Goal: Task Accomplishment & Management: Complete application form

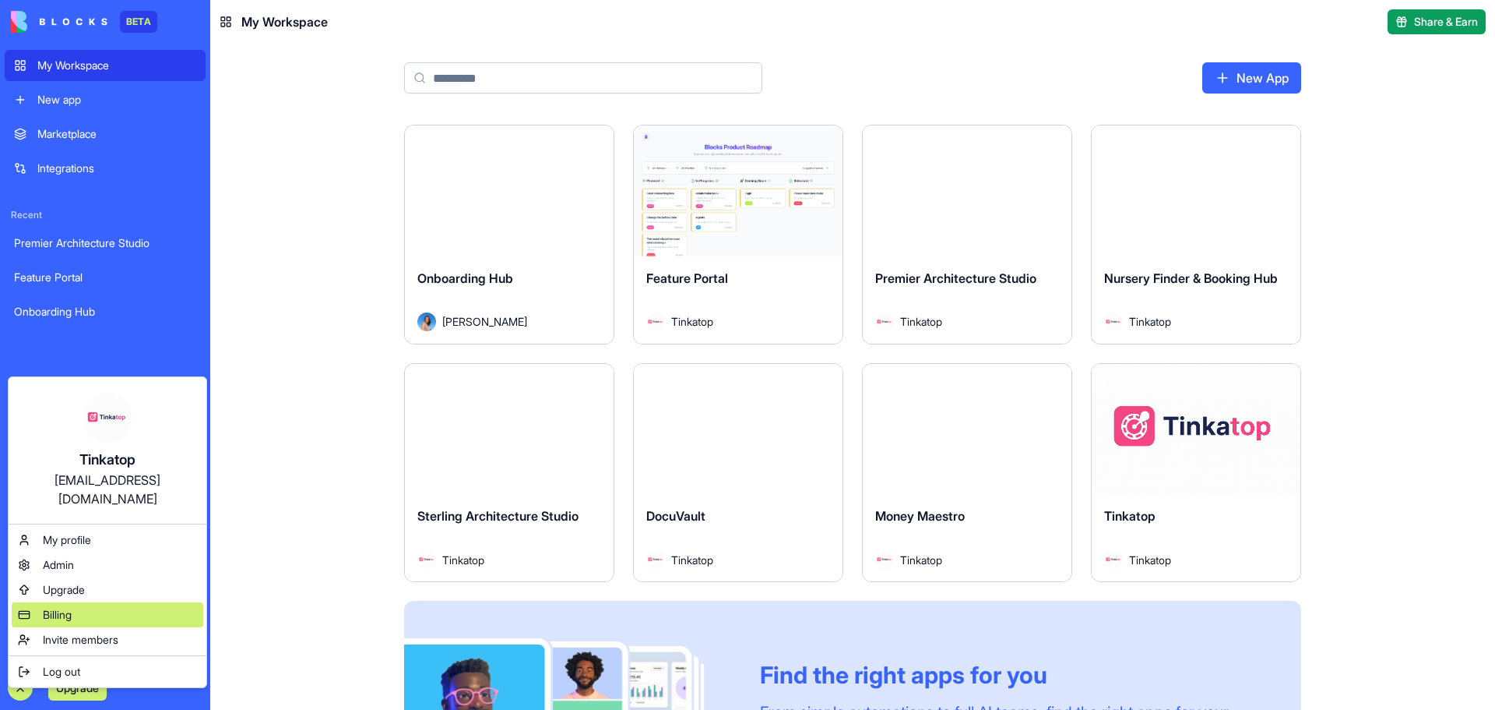
click at [83, 602] on div "Billing" at bounding box center [108, 614] width 192 height 25
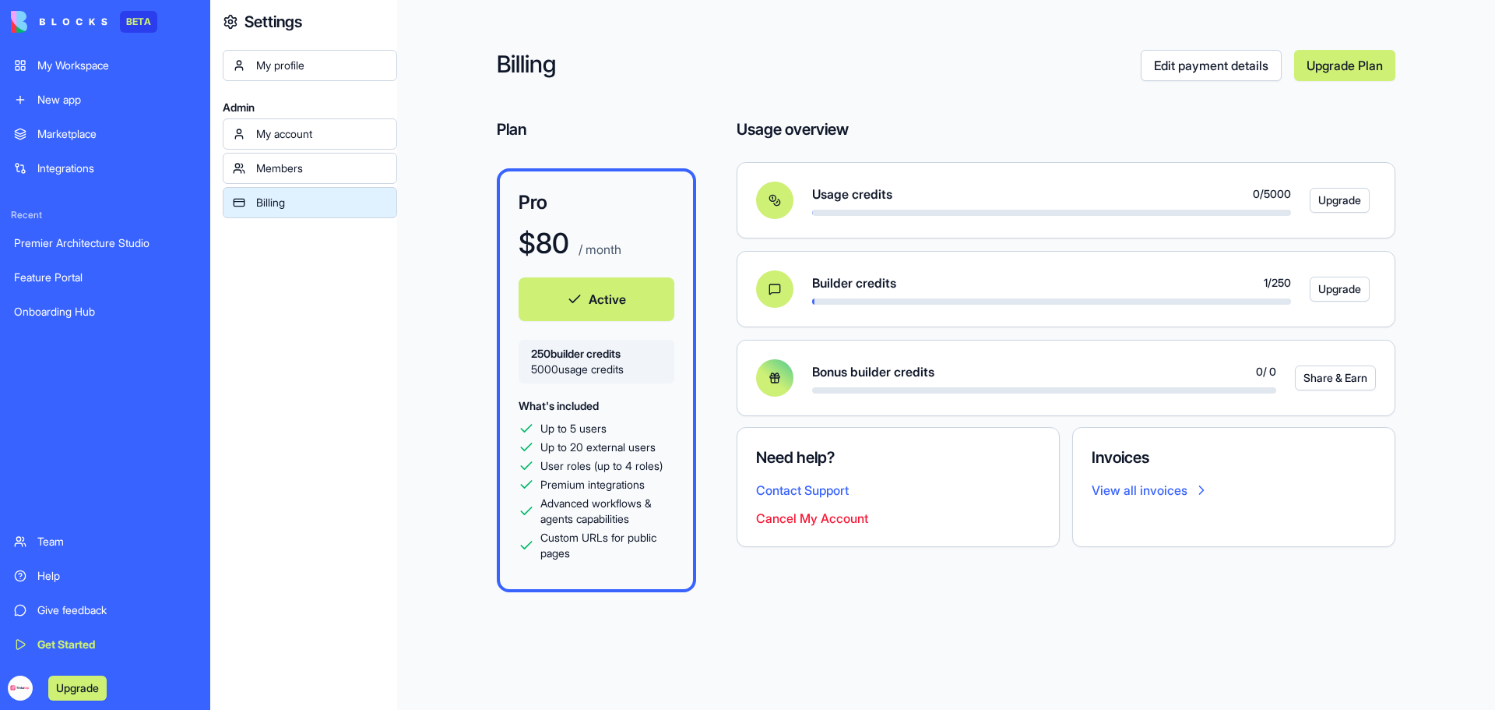
click at [69, 68] on div "My Workspace" at bounding box center [116, 66] width 159 height 16
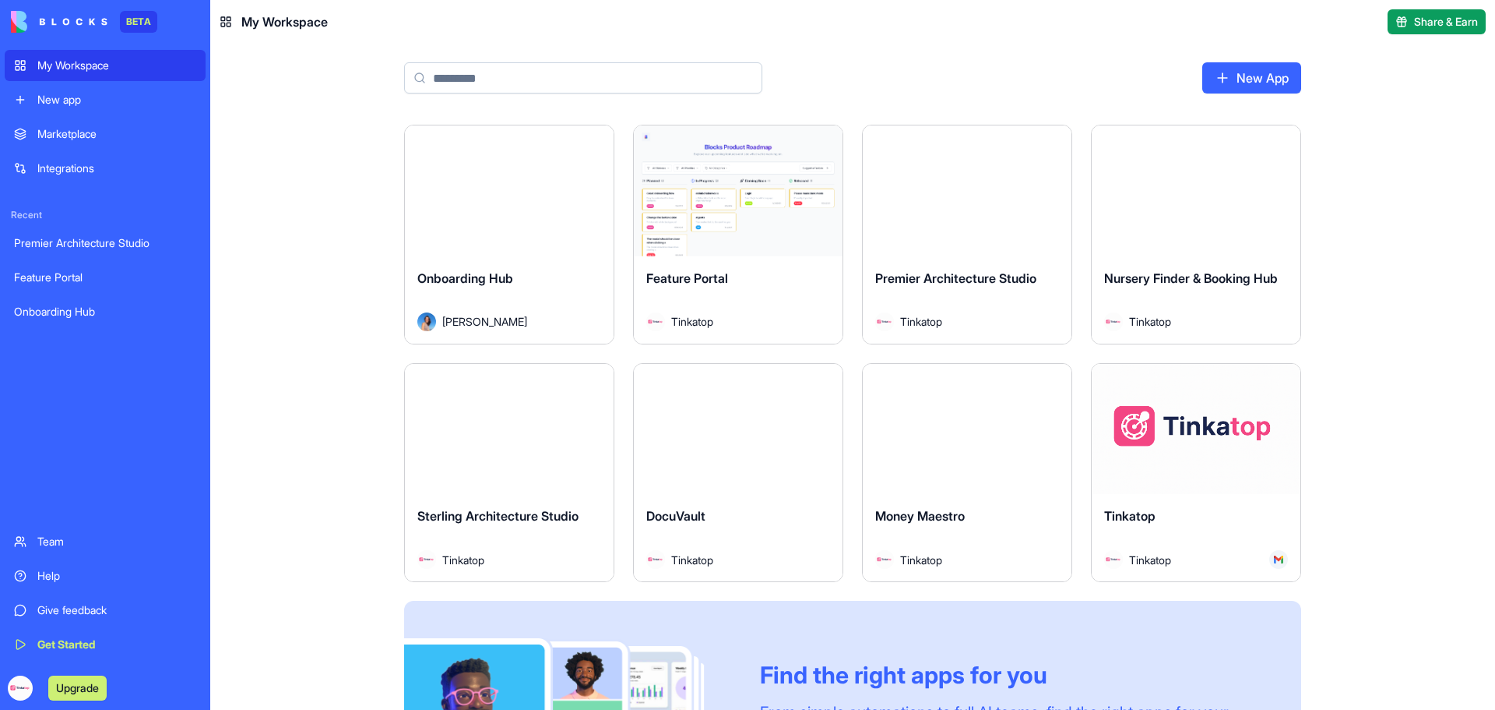
click at [752, 431] on button "Launch" at bounding box center [738, 428] width 117 height 31
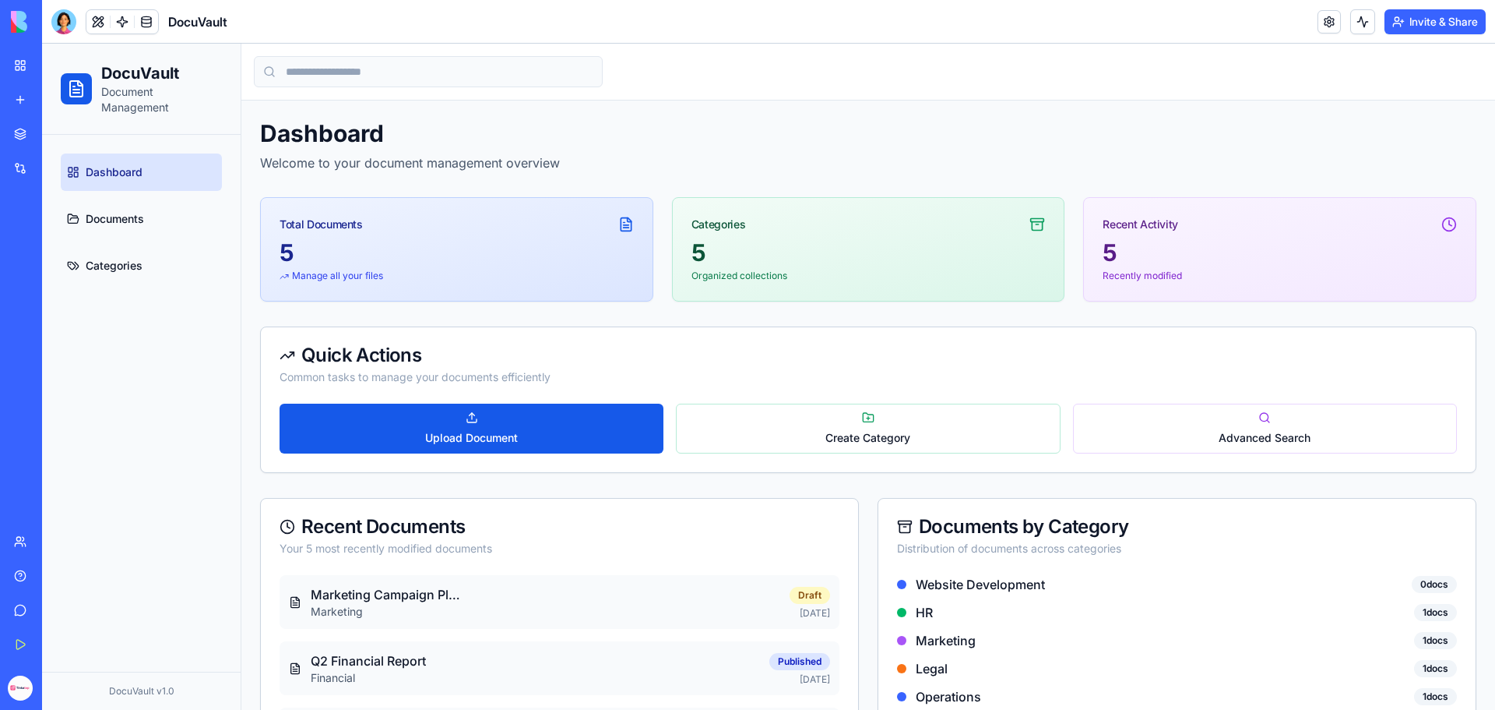
click at [886, 443] on span "Create Category" at bounding box center [868, 438] width 85 height 16
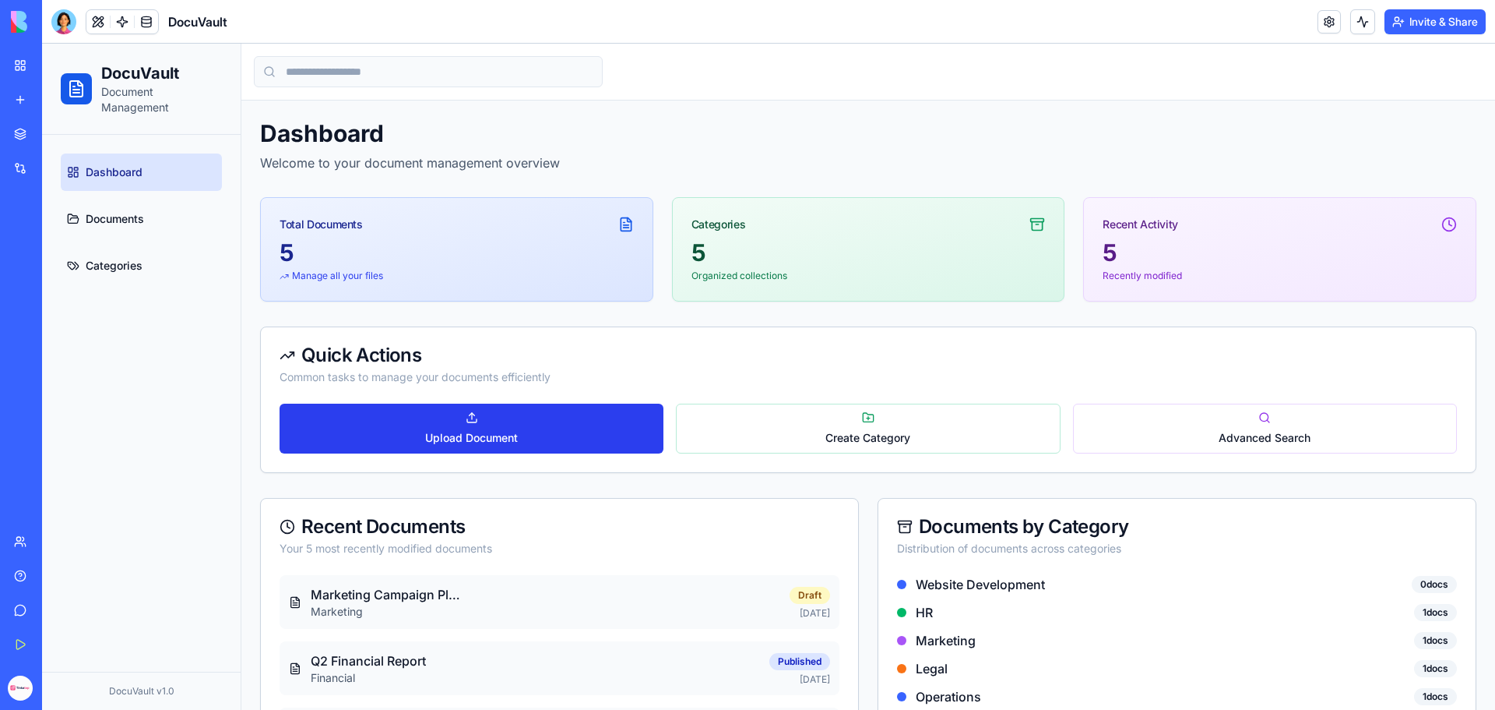
click at [544, 414] on button "Upload Document" at bounding box center [472, 428] width 384 height 50
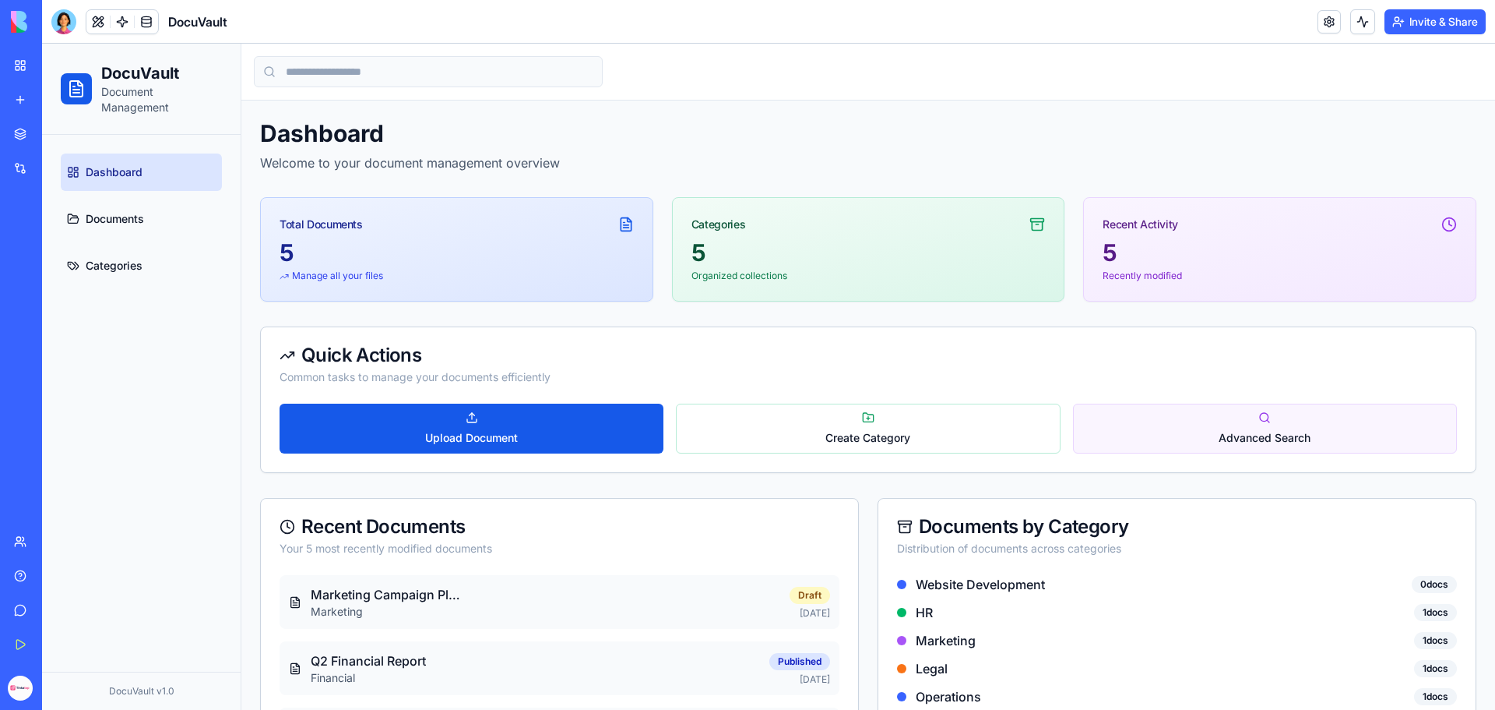
click at [1359, 431] on button "Advanced Search" at bounding box center [1265, 428] width 384 height 50
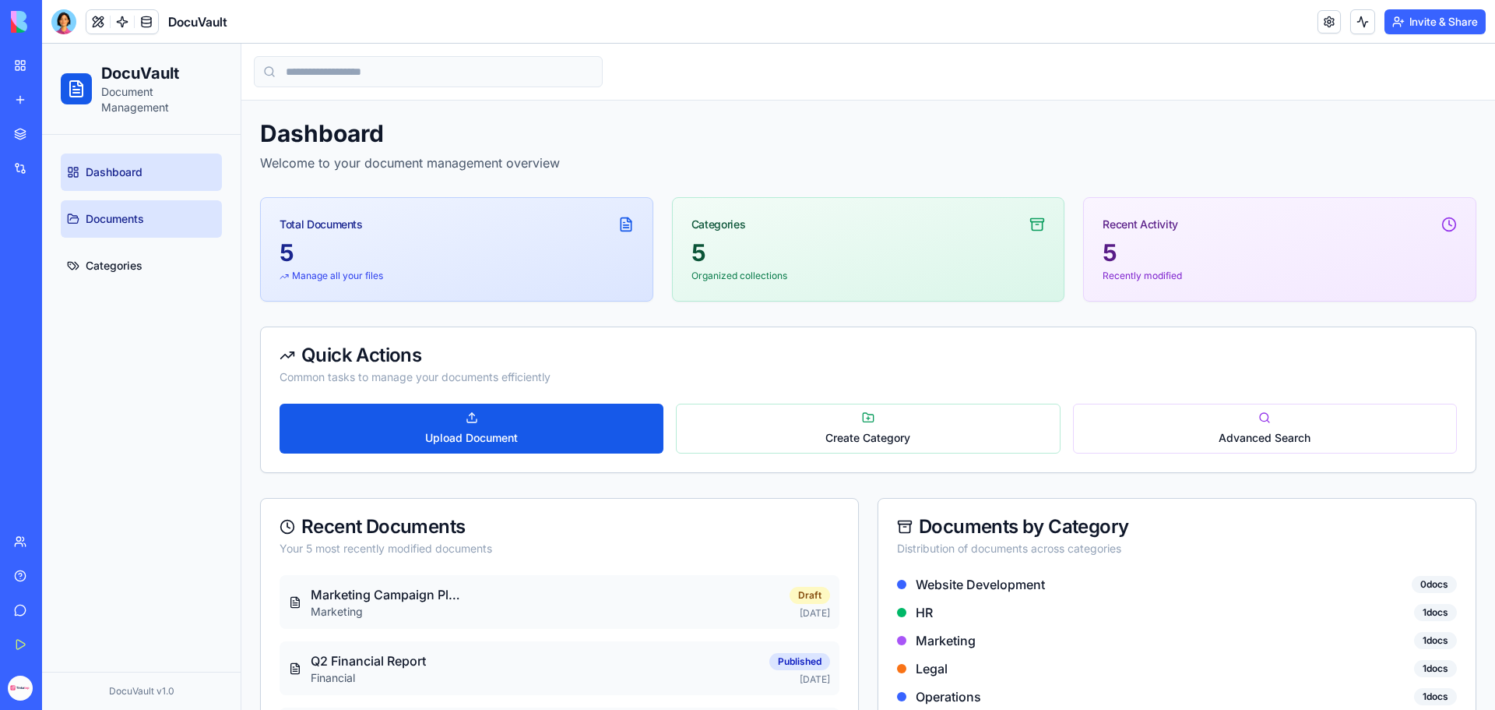
click at [121, 223] on span "Documents" at bounding box center [115, 219] width 58 height 16
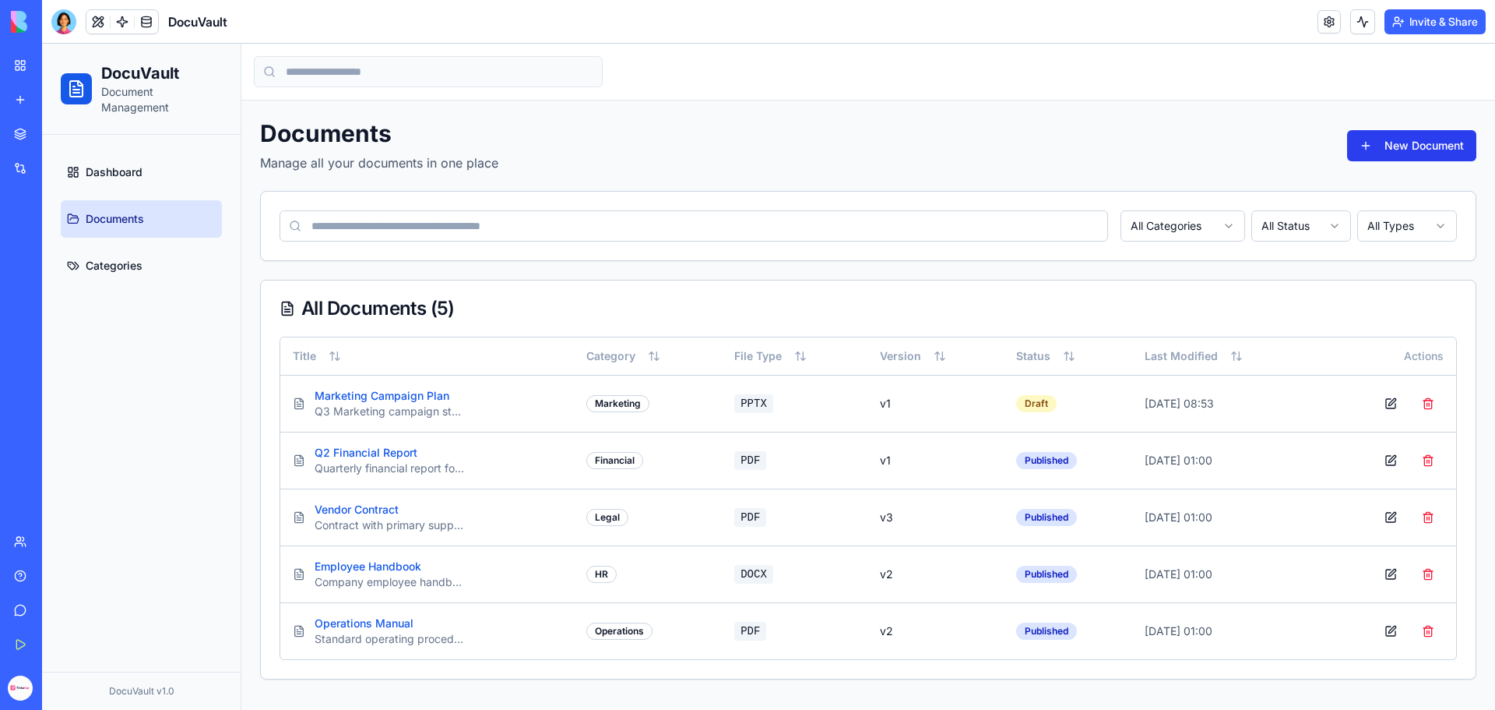
click at [1472, 145] on button "New Document" at bounding box center [1411, 145] width 129 height 31
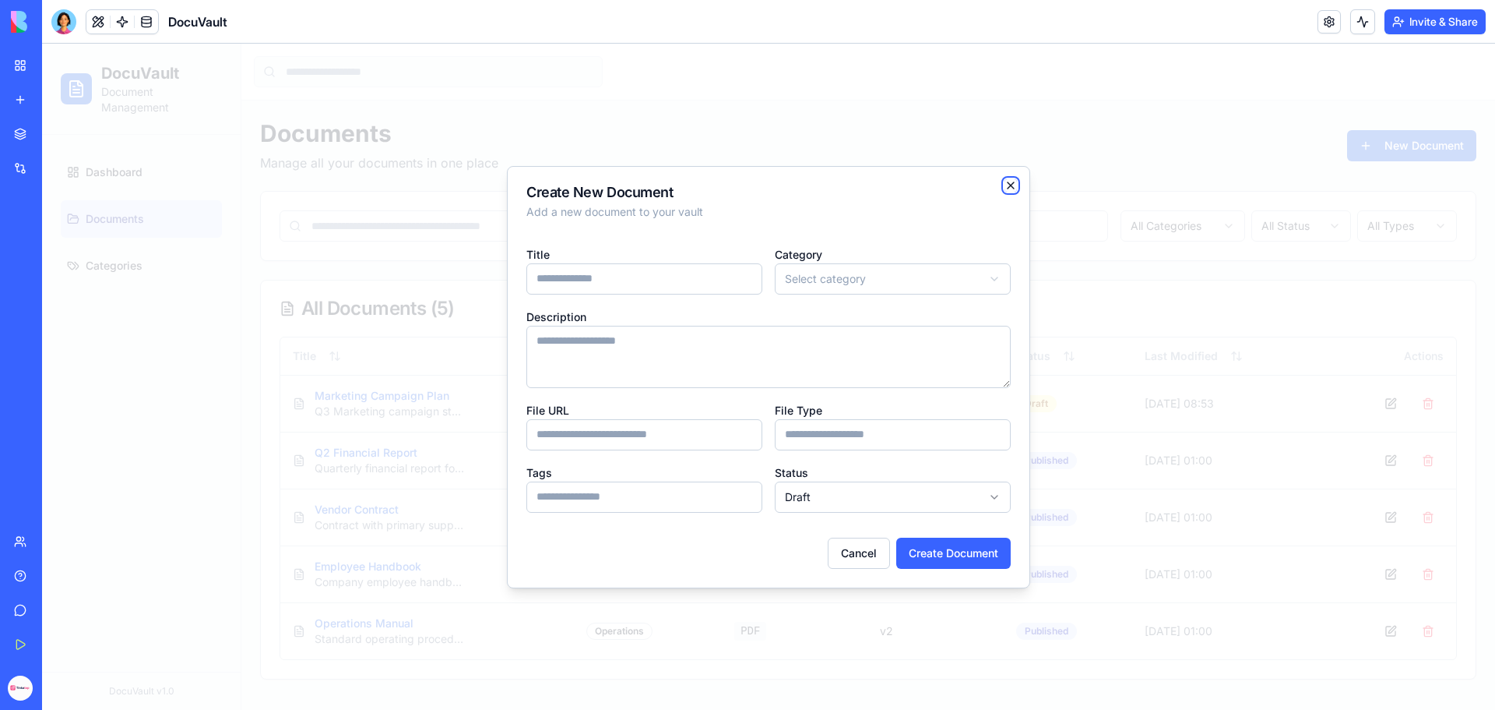
click at [1009, 190] on icon "button" at bounding box center [1011, 185] width 12 height 12
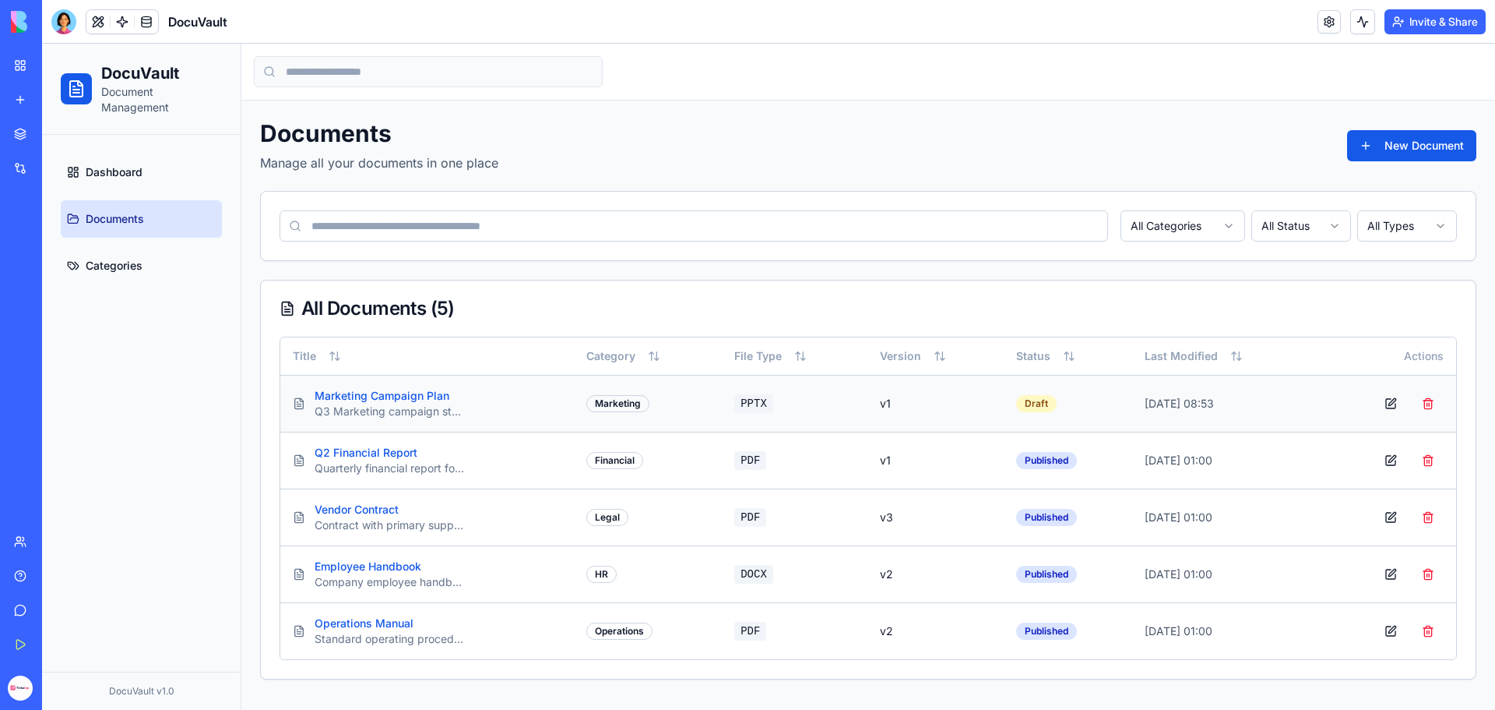
click at [1397, 402] on button at bounding box center [1390, 403] width 31 height 28
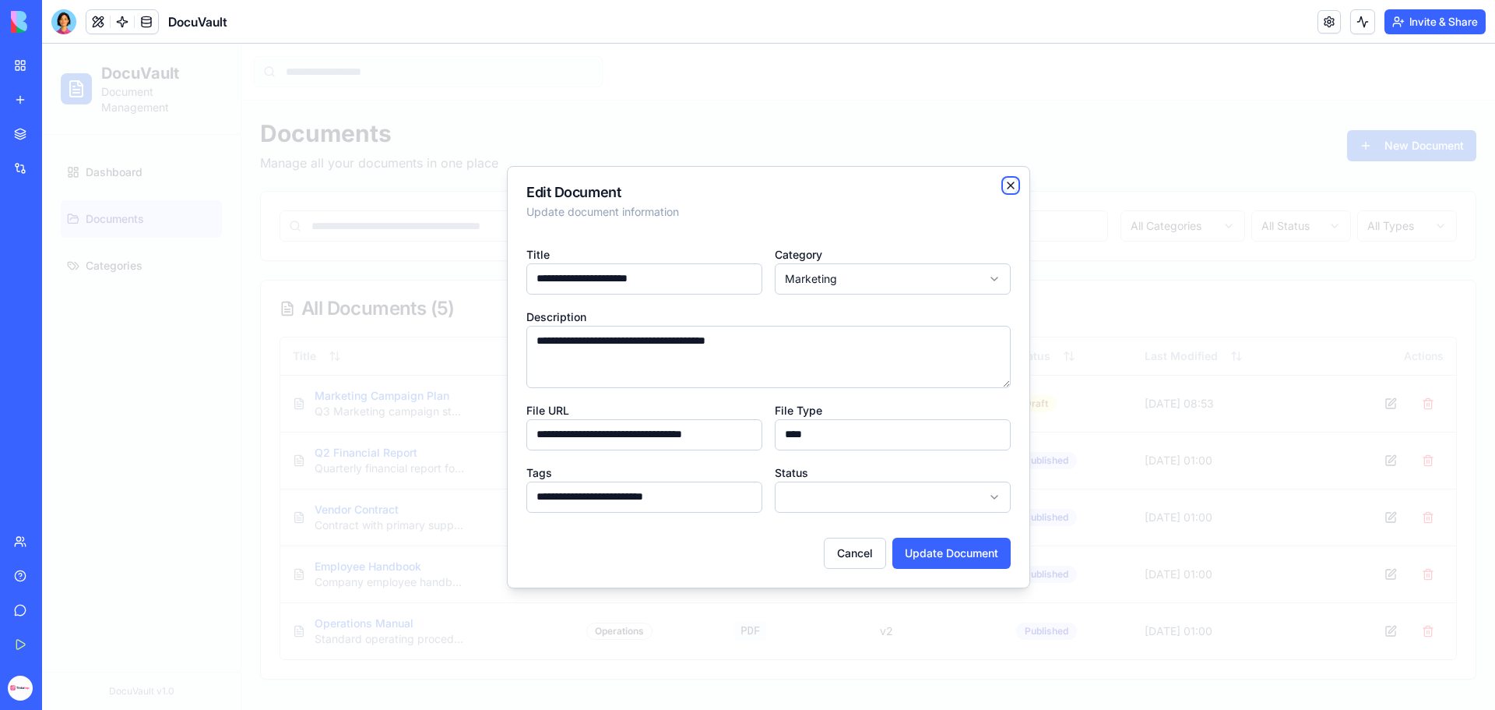
click at [1011, 184] on icon "button" at bounding box center [1011, 185] width 12 height 12
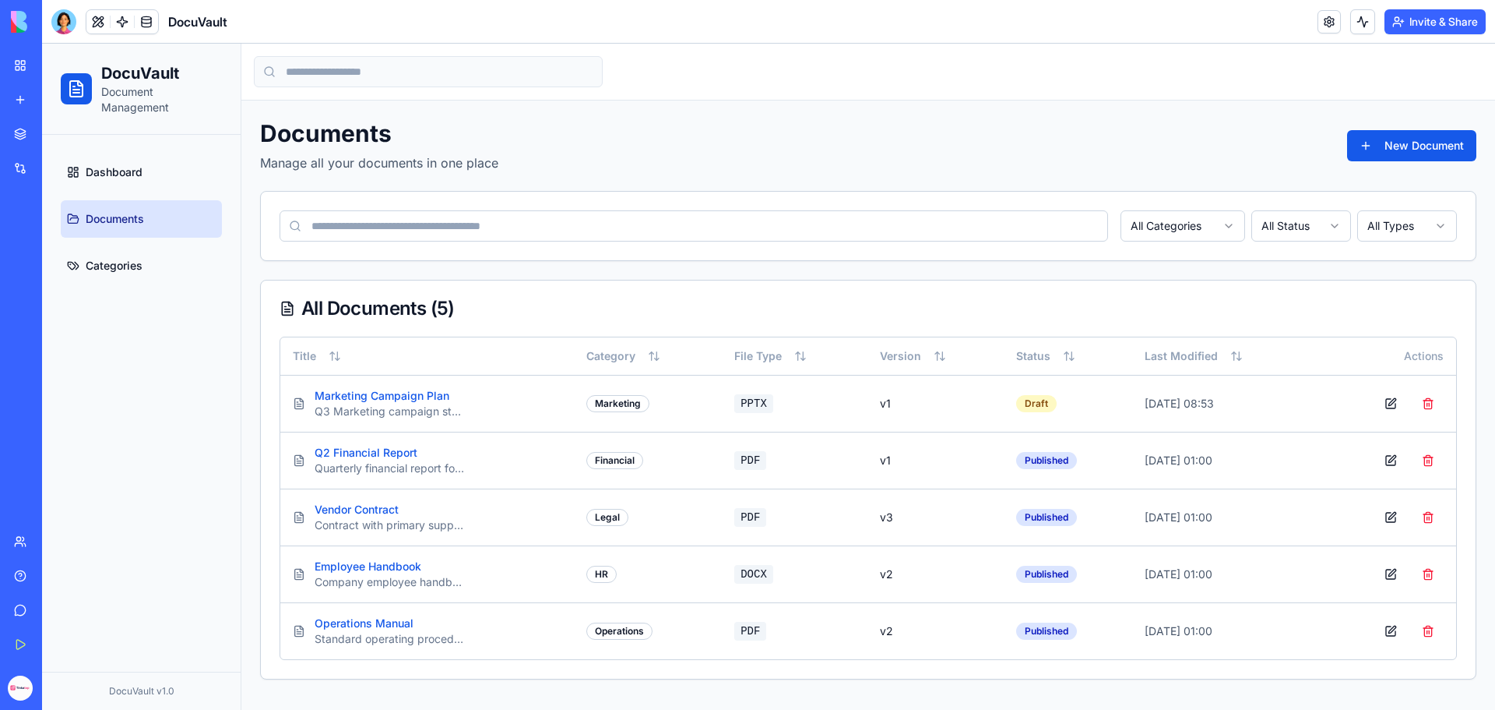
click at [31, 67] on link "My Workspace" at bounding box center [36, 65] width 62 height 31
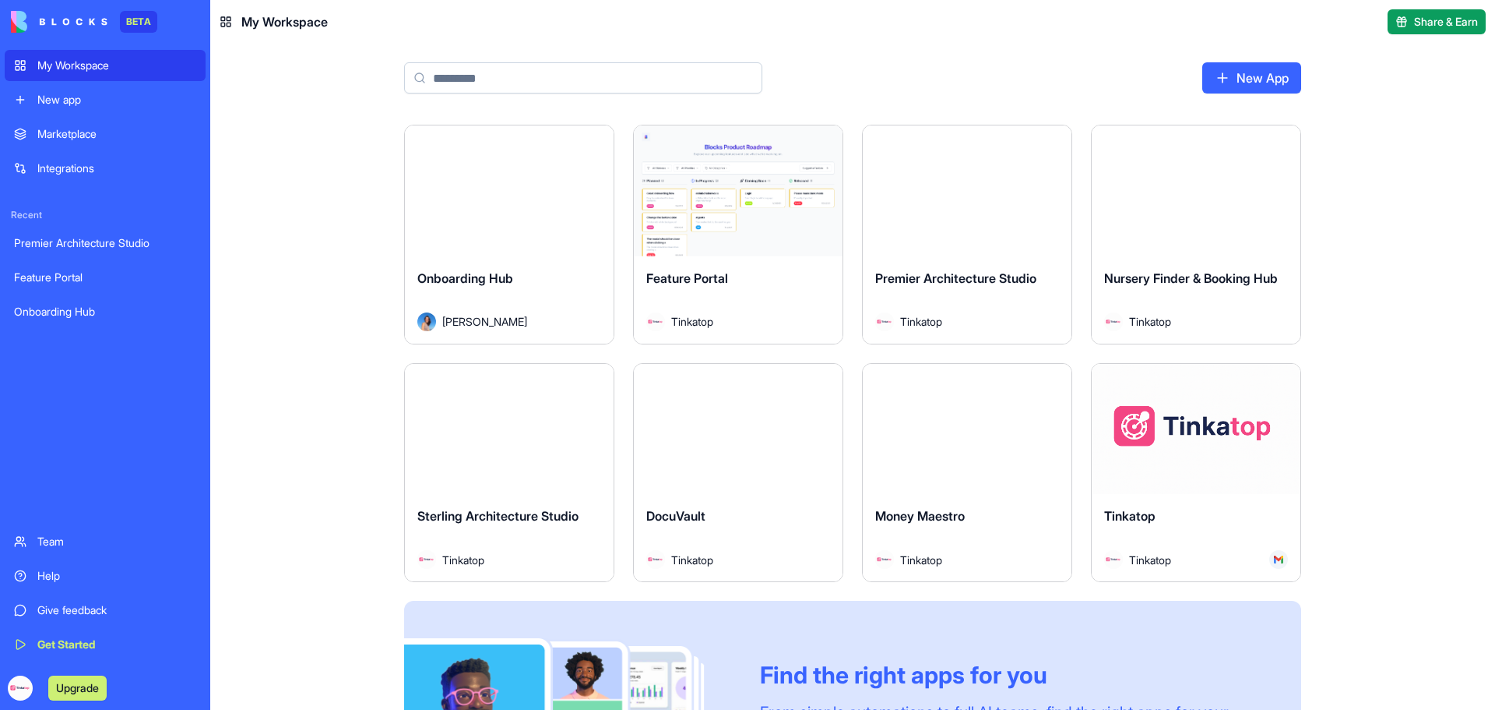
click at [982, 463] on div "Launch" at bounding box center [967, 429] width 209 height 131
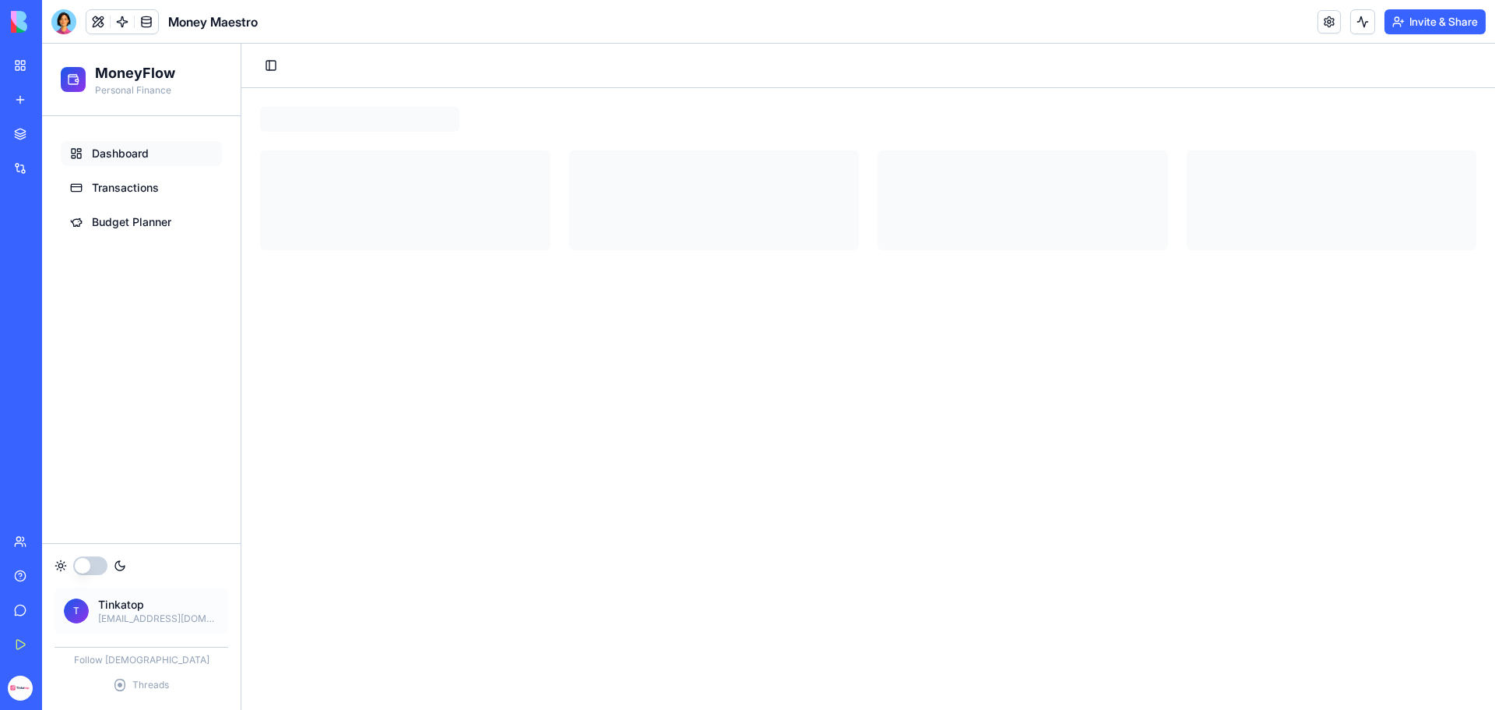
click at [102, 571] on button "button" at bounding box center [90, 565] width 34 height 19
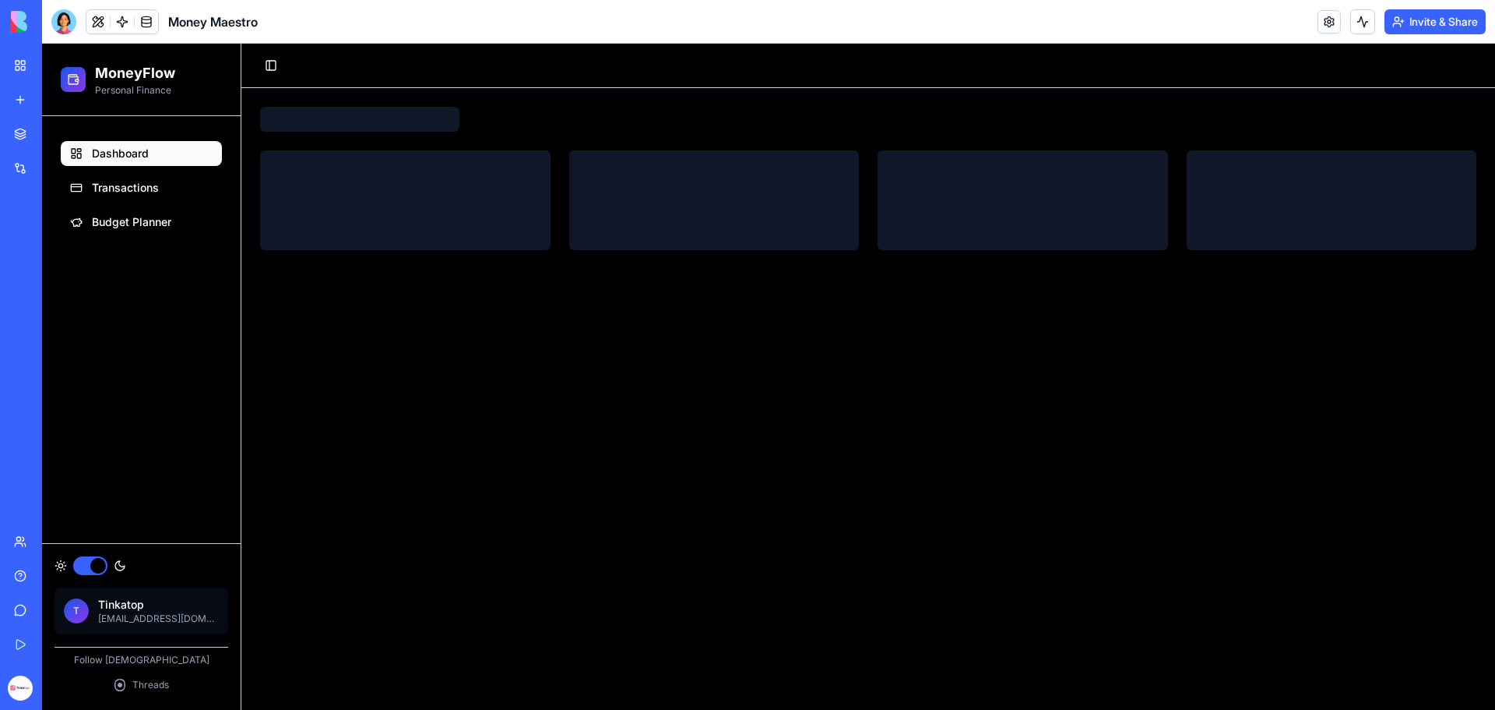
click at [97, 569] on button "button" at bounding box center [90, 565] width 34 height 19
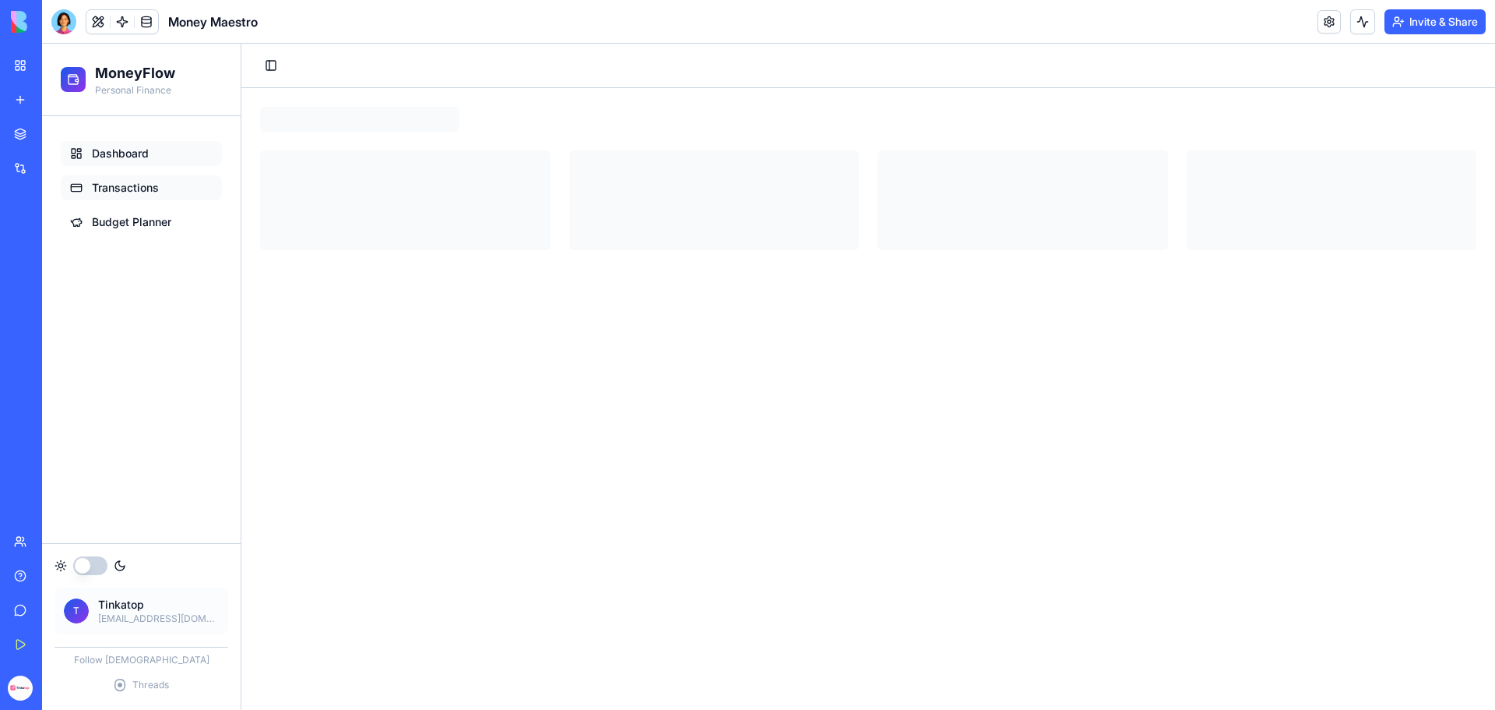
click at [165, 189] on link "Transactions" at bounding box center [141, 187] width 161 height 25
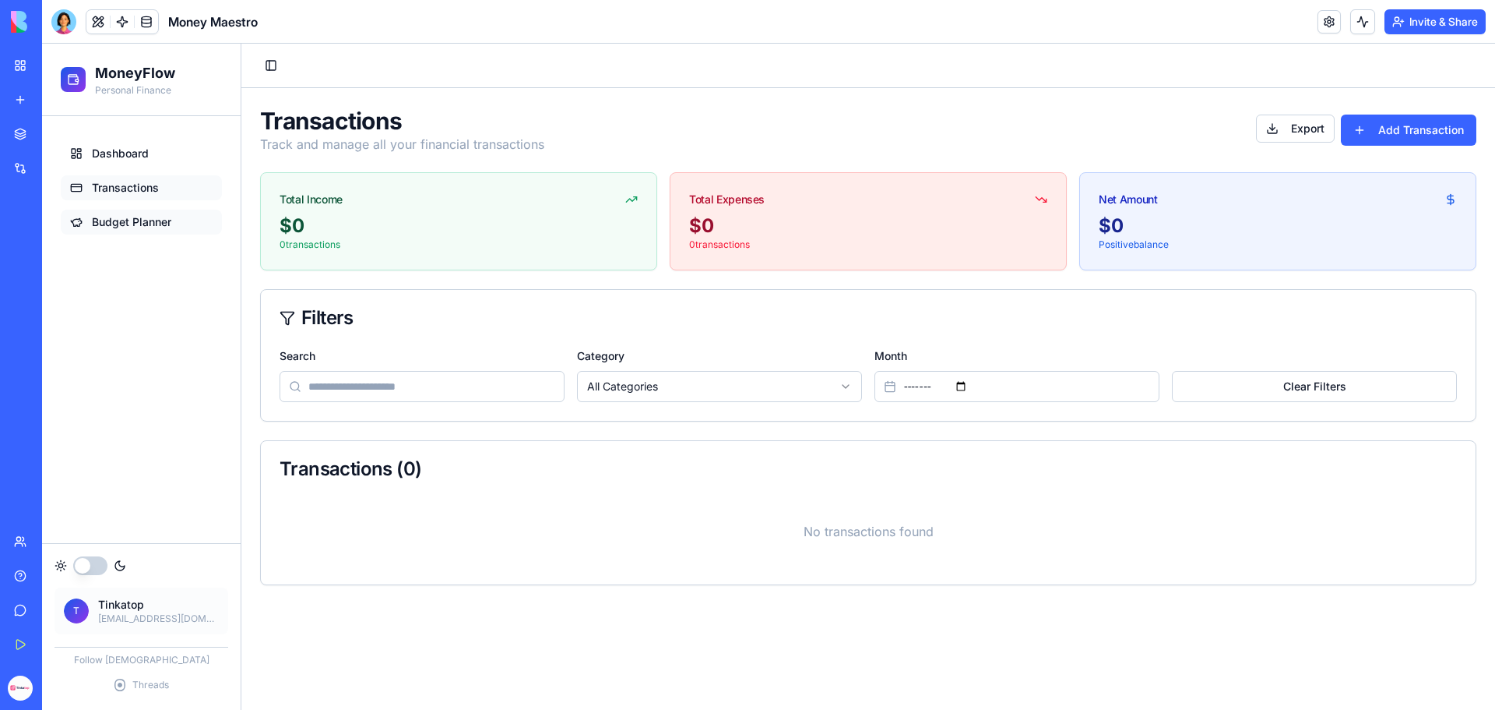
click at [146, 214] on span "Budget Planner" at bounding box center [131, 222] width 79 height 16
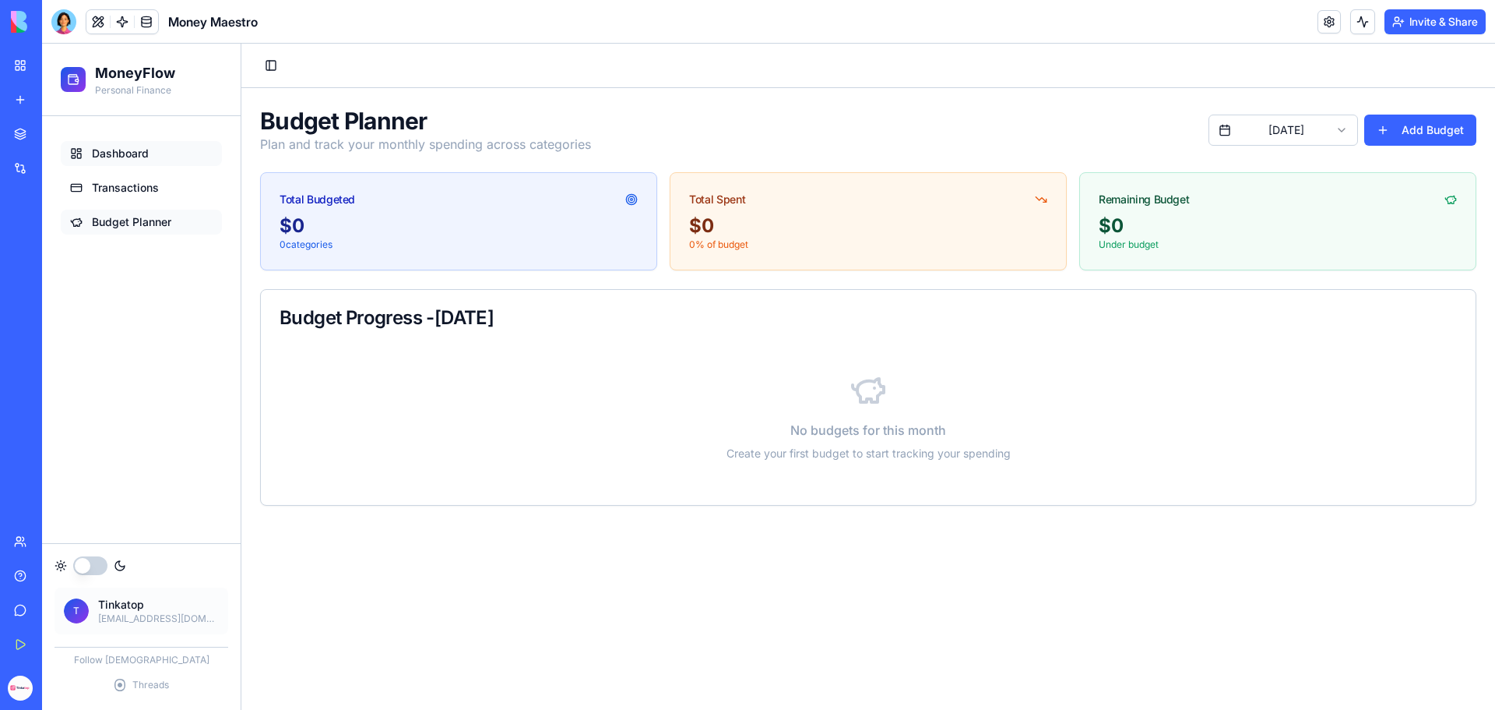
click at [151, 144] on link "Dashboard" at bounding box center [141, 153] width 161 height 25
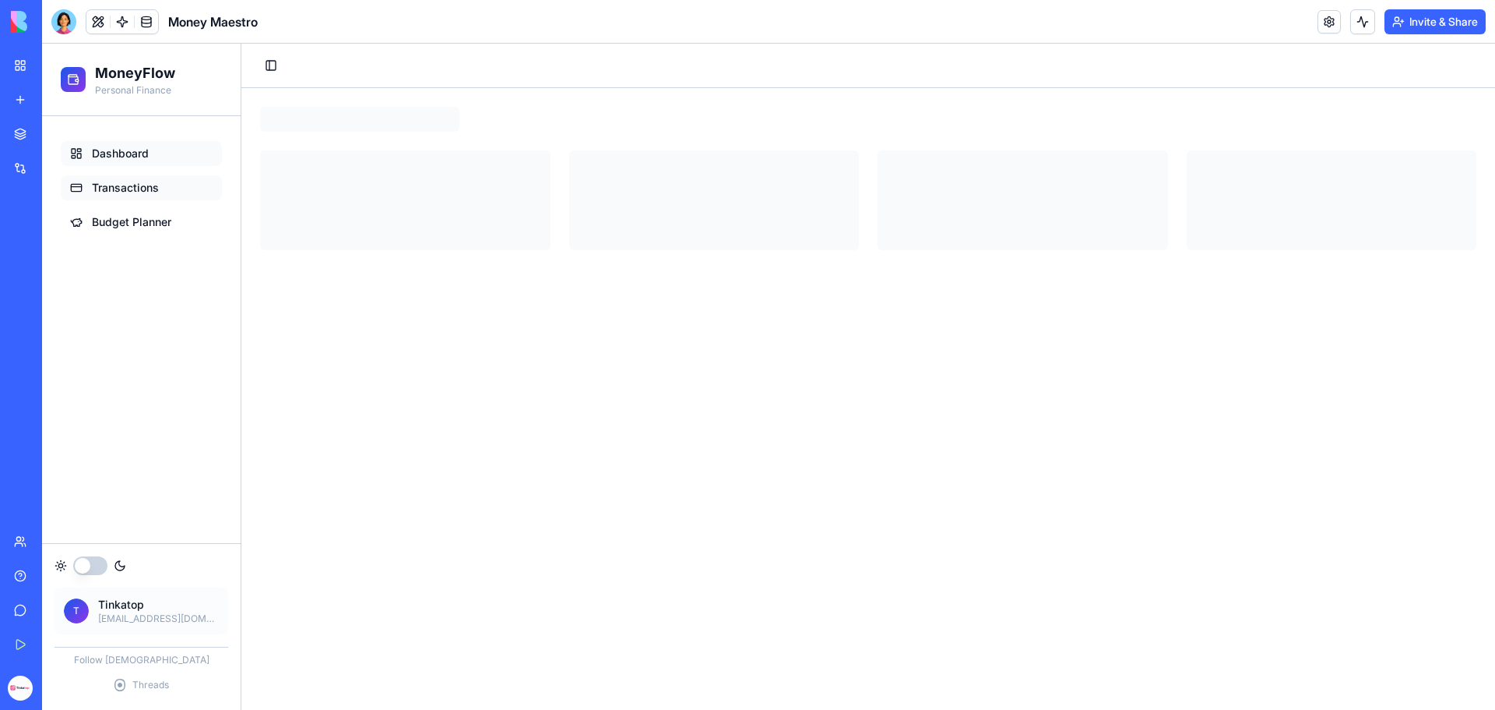
click at [112, 185] on span "Transactions" at bounding box center [125, 188] width 67 height 16
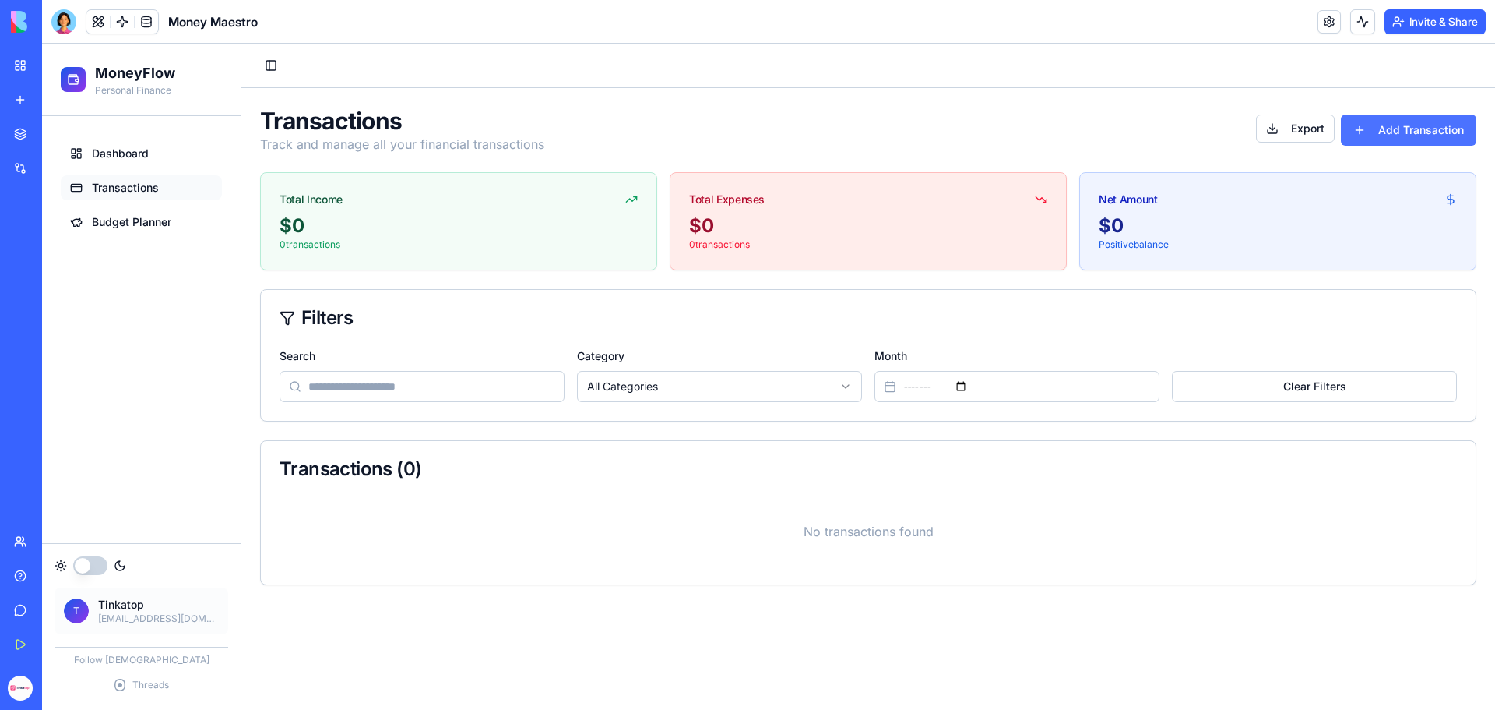
click at [1433, 129] on button "Add Transaction" at bounding box center [1409, 129] width 136 height 31
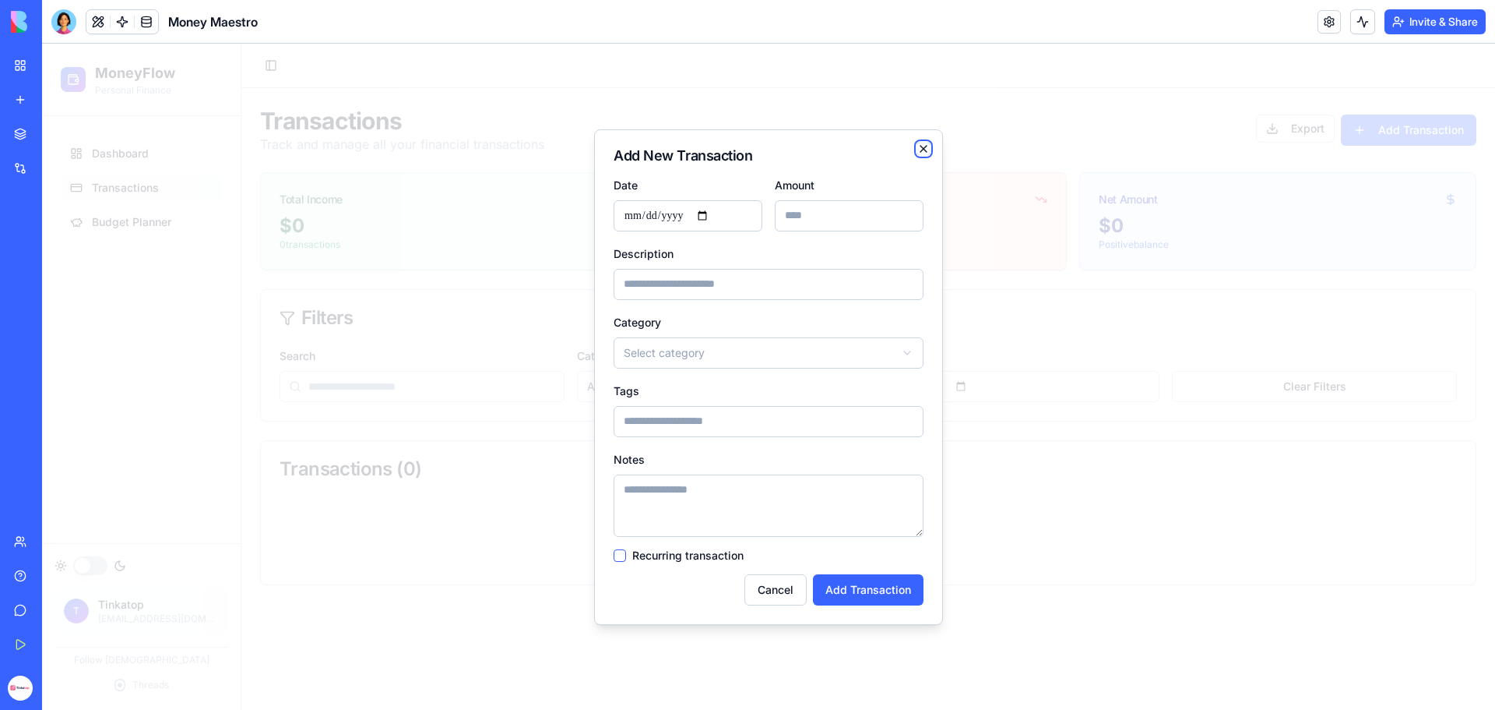
click at [924, 146] on icon "button" at bounding box center [924, 149] width 12 height 12
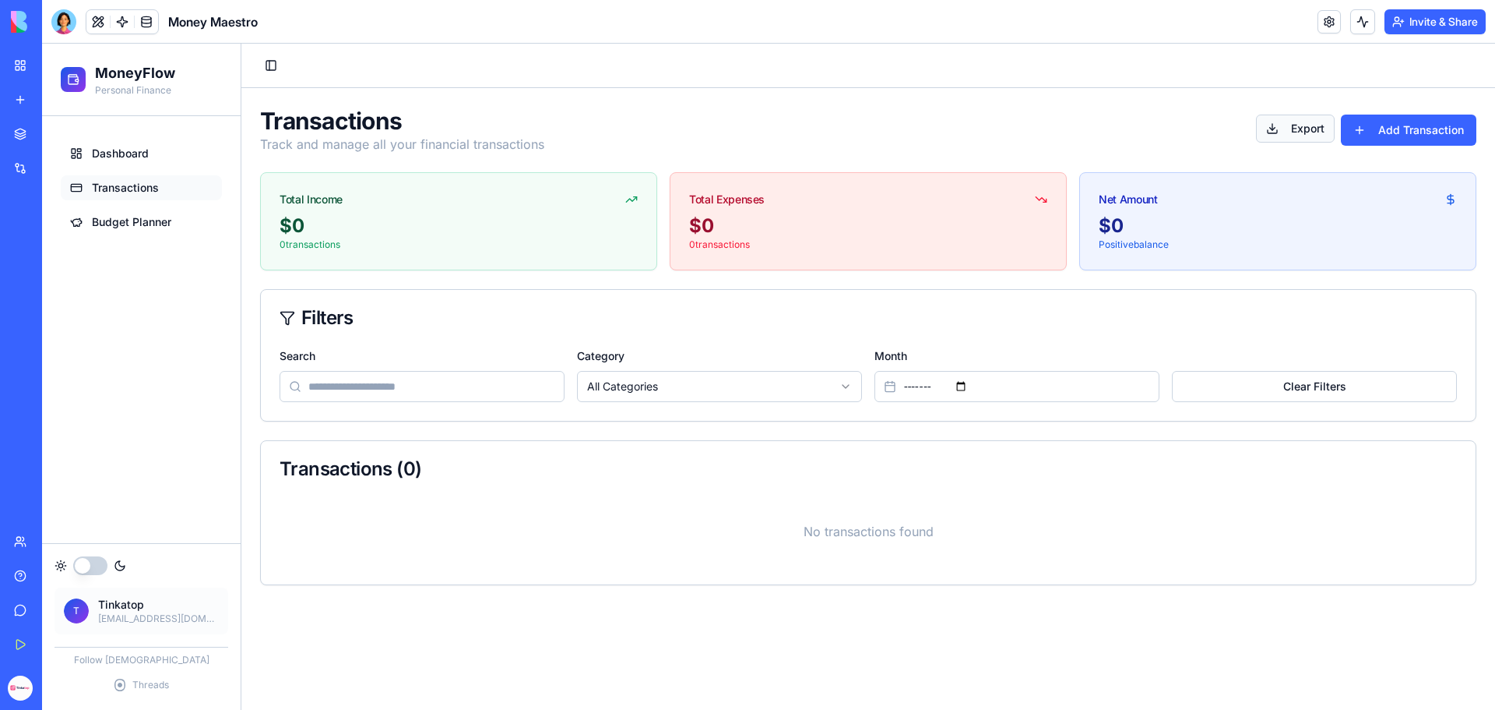
drag, startPoint x: 1300, startPoint y: 138, endPoint x: 1290, endPoint y: 138, distance: 10.1
click at [1298, 140] on button "Export" at bounding box center [1295, 128] width 79 height 28
click at [968, 377] on input "Month" at bounding box center [1017, 386] width 285 height 31
click at [1020, 387] on input "Month" at bounding box center [1017, 386] width 285 height 31
click at [1010, 387] on input "Month" at bounding box center [1017, 386] width 285 height 31
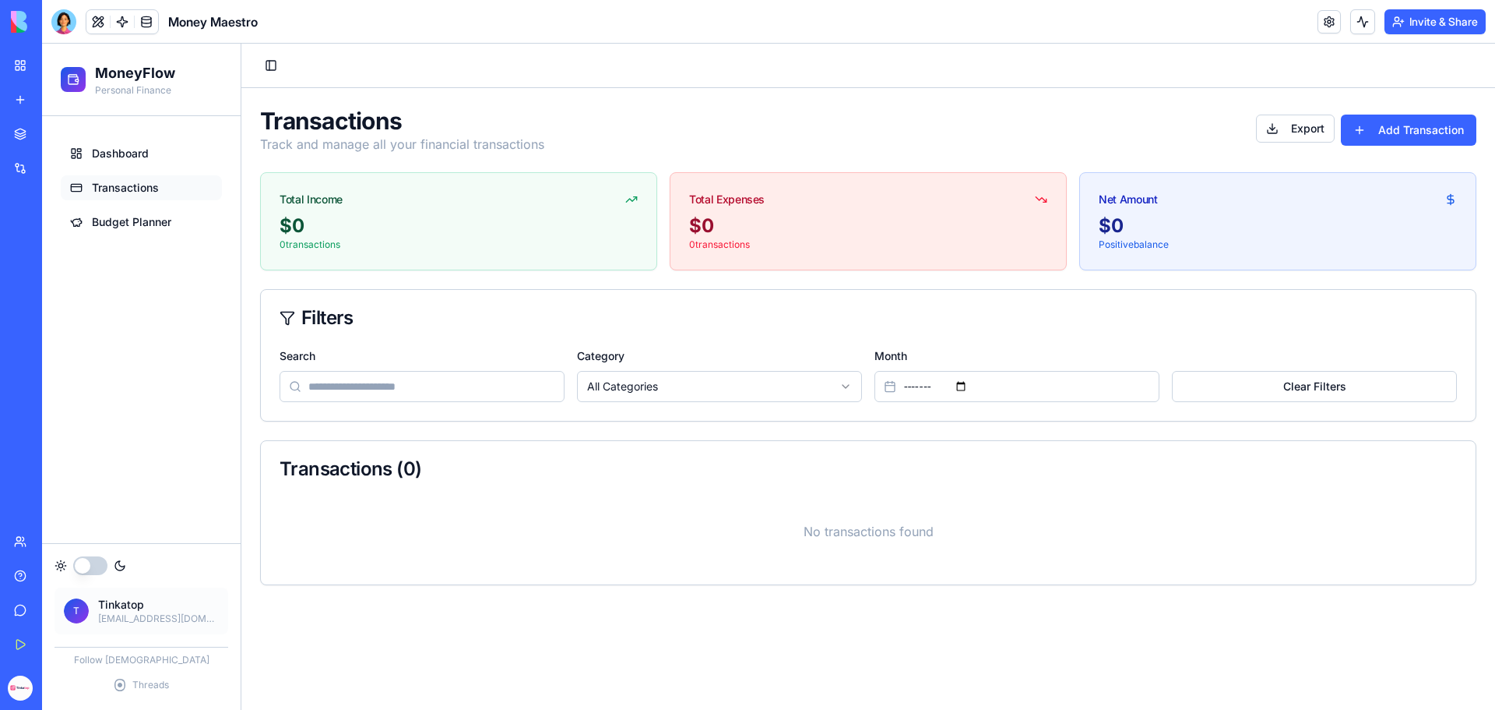
click at [1009, 387] on input "Month" at bounding box center [1017, 386] width 285 height 31
click at [1007, 386] on input "Month" at bounding box center [1017, 386] width 285 height 31
type input "*******"
click at [150, 220] on span "Budget Planner" at bounding box center [131, 222] width 79 height 16
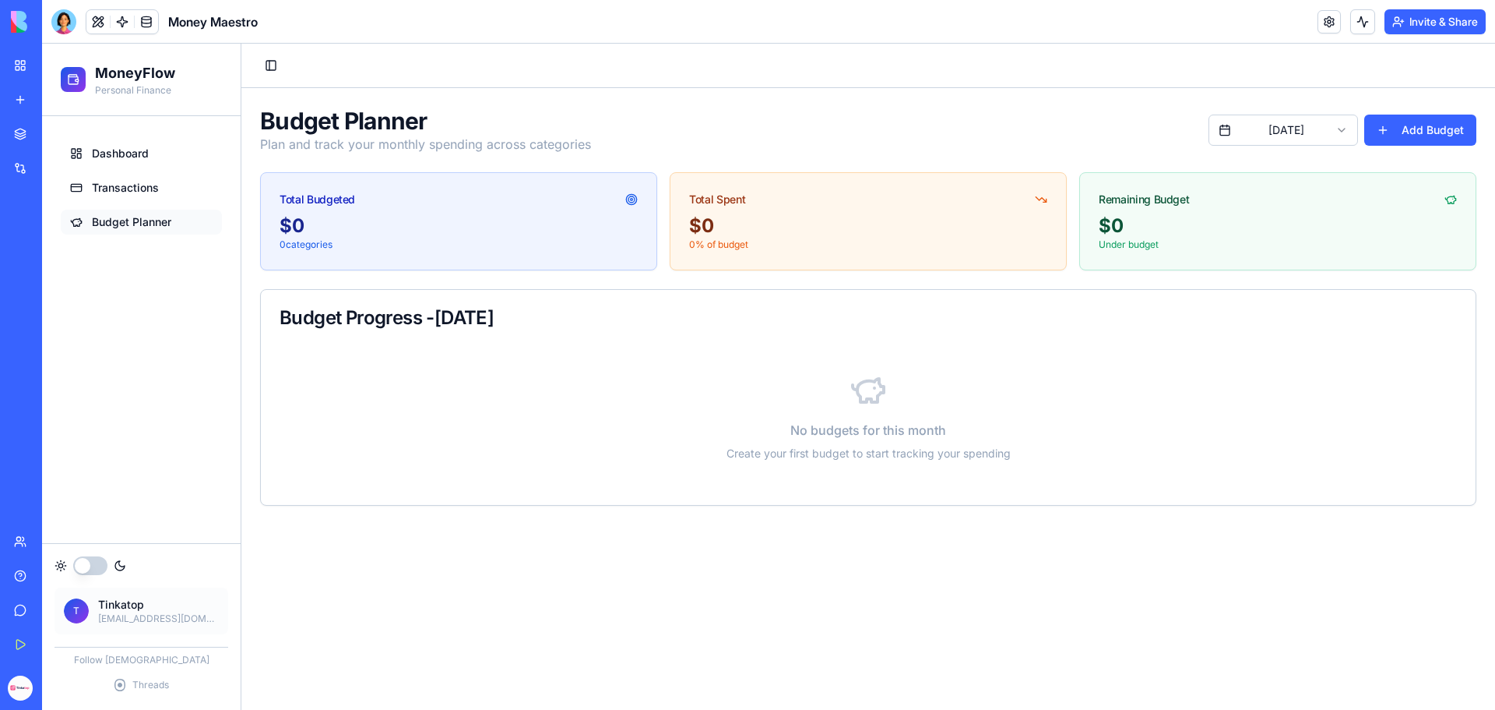
click at [96, 566] on button "button" at bounding box center [90, 565] width 34 height 19
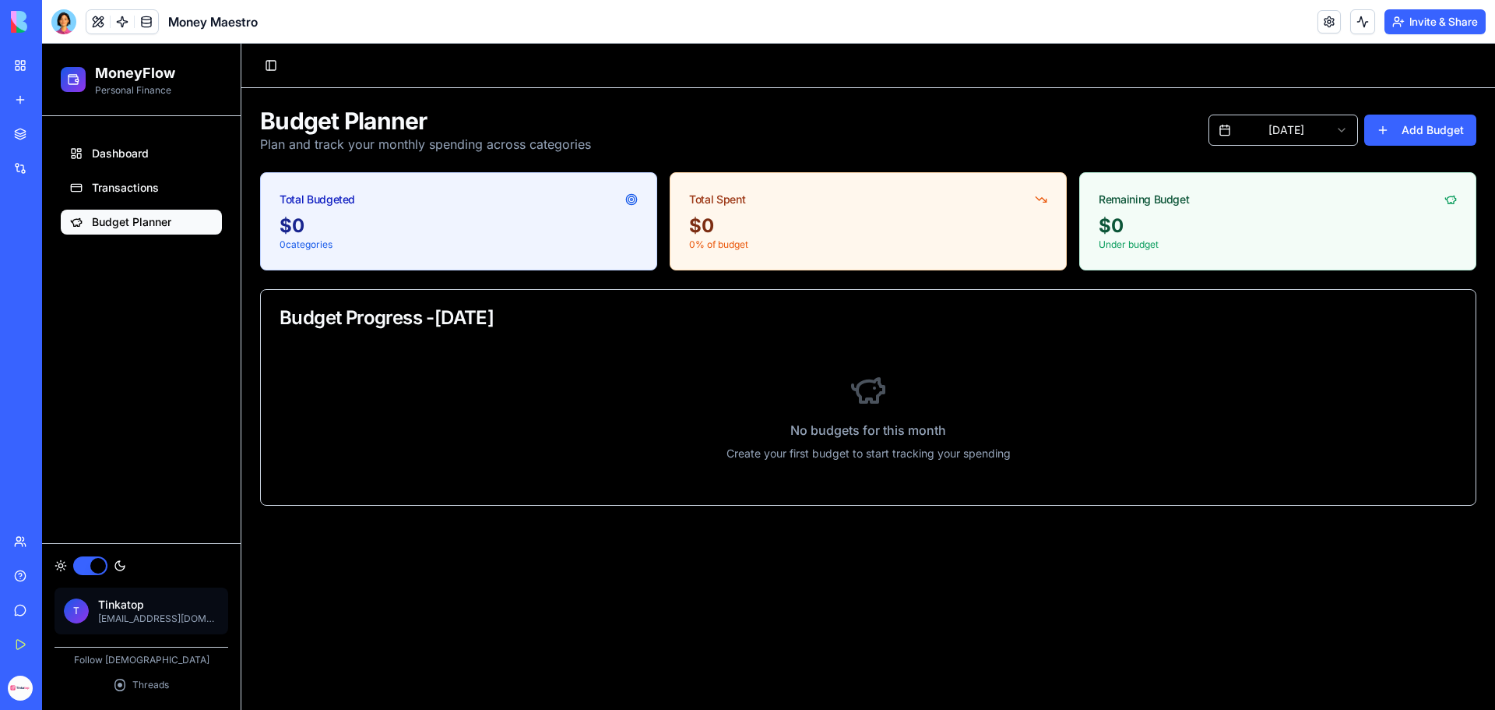
click at [96, 566] on button "button" at bounding box center [90, 565] width 34 height 19
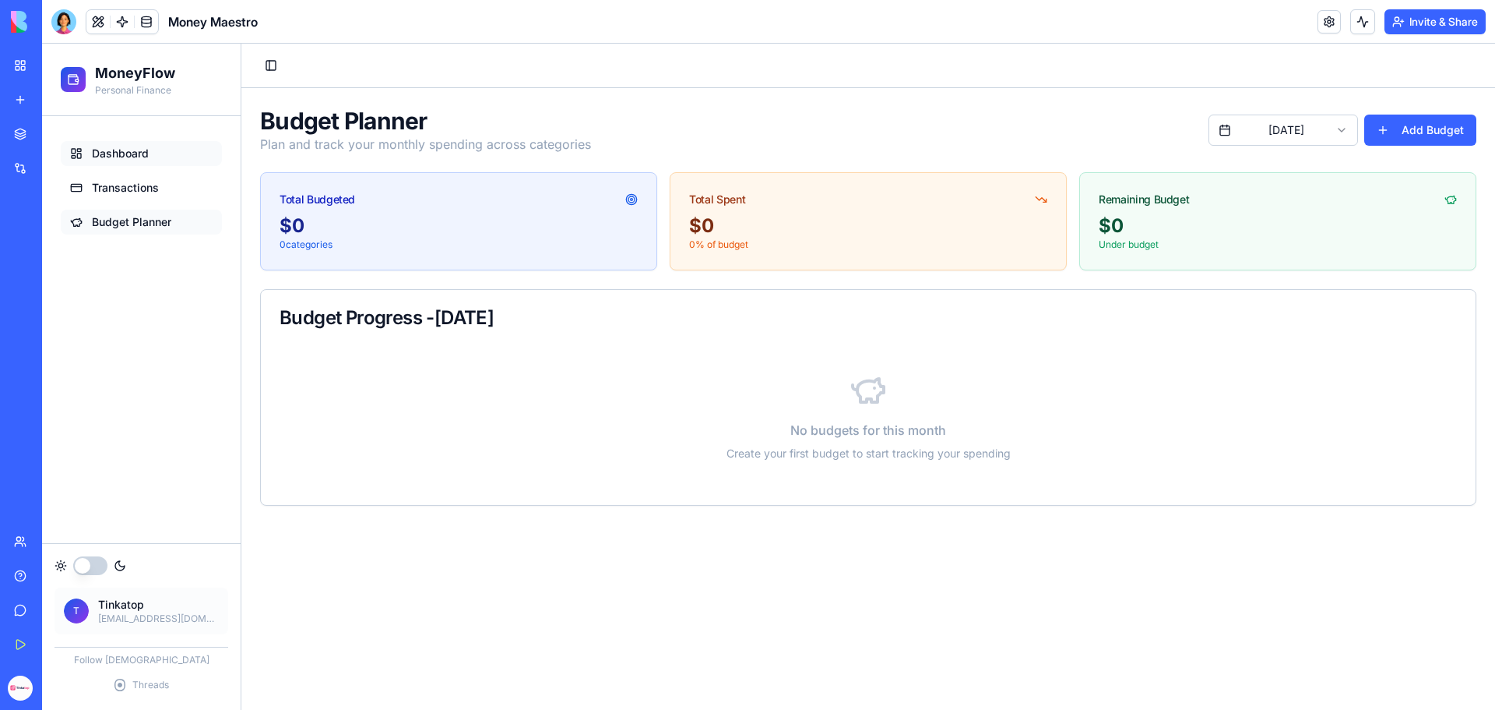
click at [143, 157] on span "Dashboard" at bounding box center [120, 154] width 57 height 16
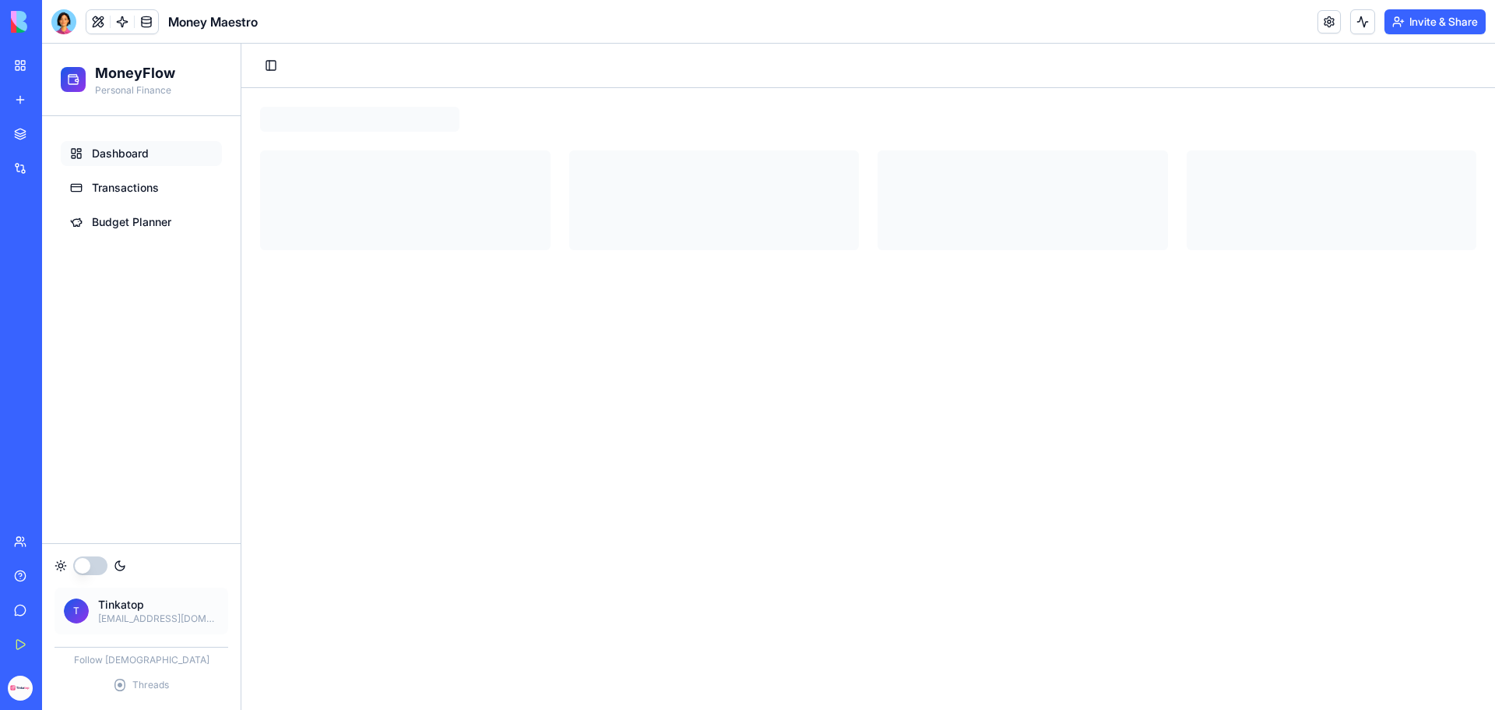
click at [58, 93] on div "New app" at bounding box center [47, 100] width 20 height 16
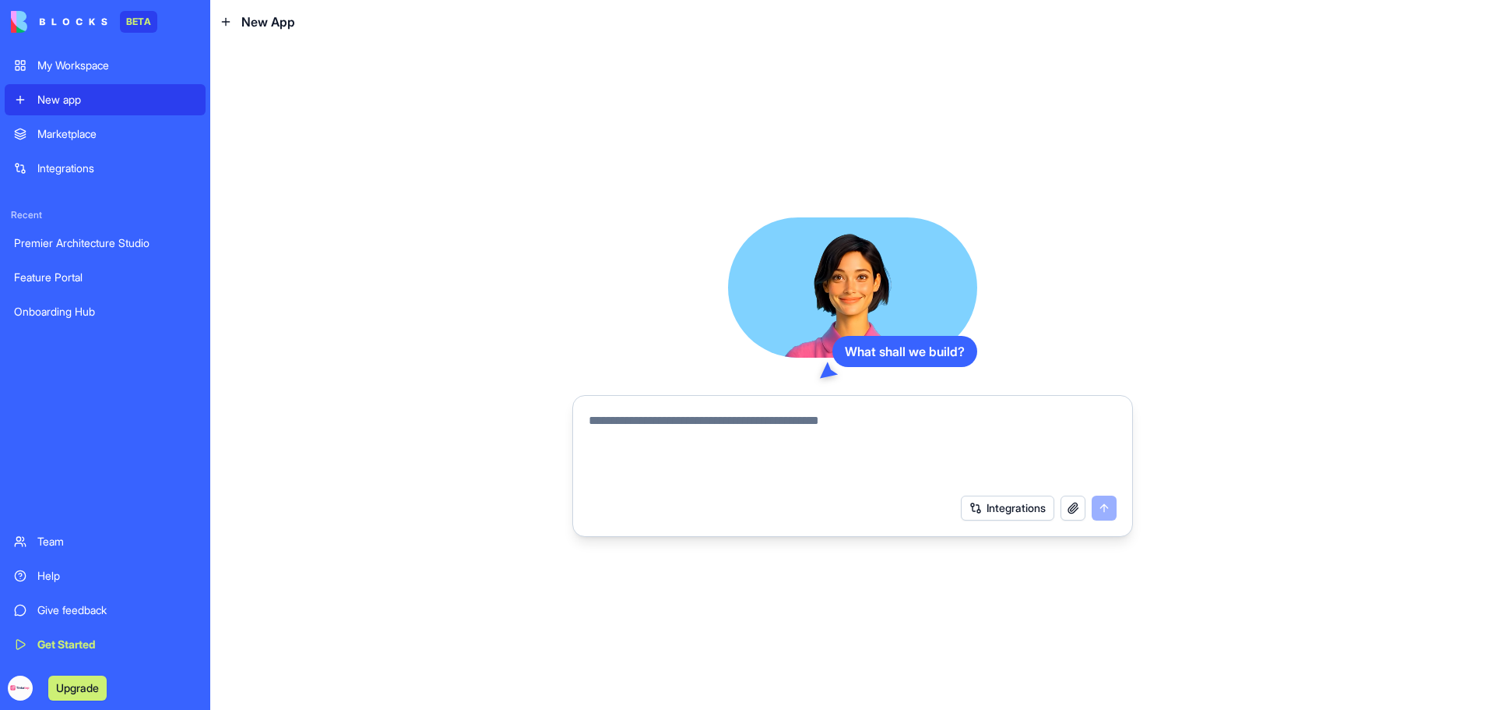
click at [61, 69] on div "My Workspace" at bounding box center [116, 66] width 159 height 16
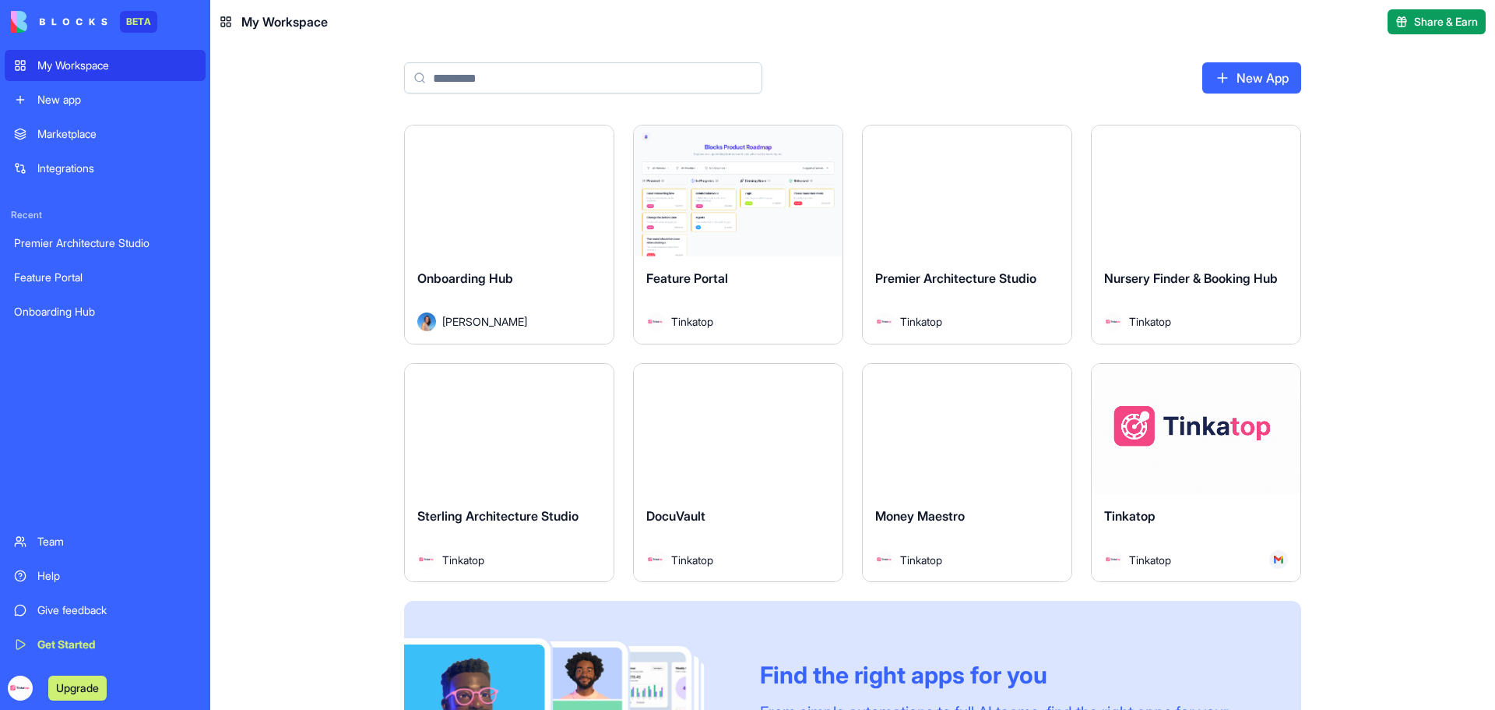
scroll to position [78, 0]
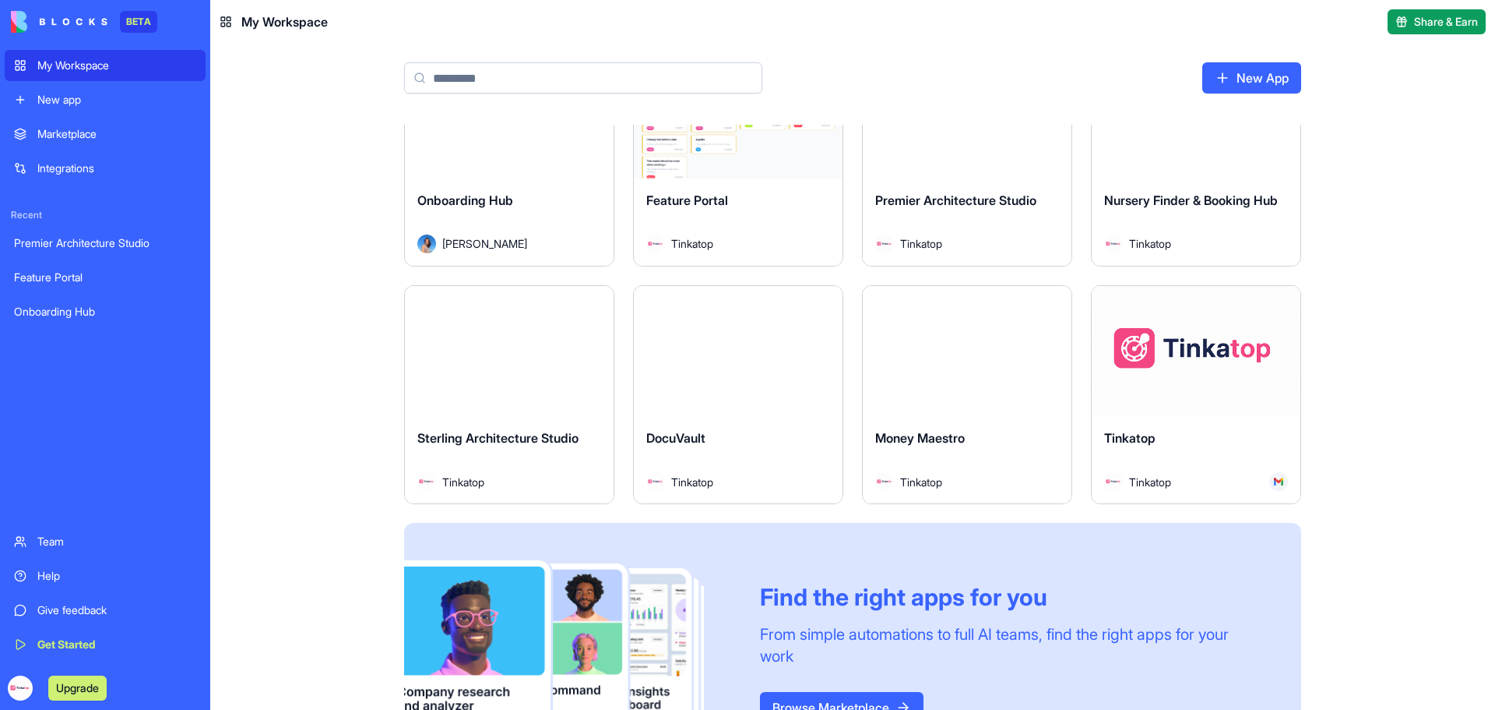
click at [544, 195] on div "Onboarding Hub" at bounding box center [509, 213] width 184 height 44
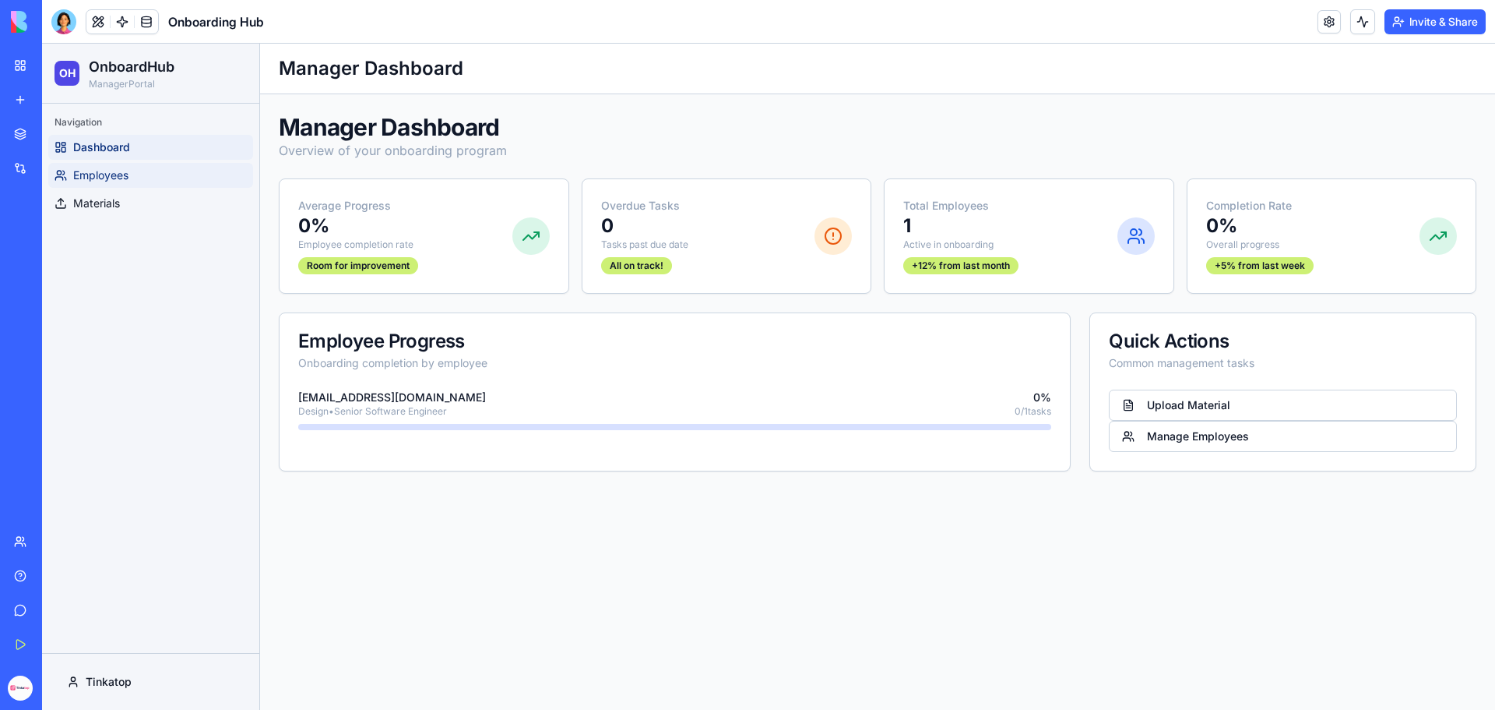
click at [82, 164] on link "Employees" at bounding box center [150, 175] width 205 height 25
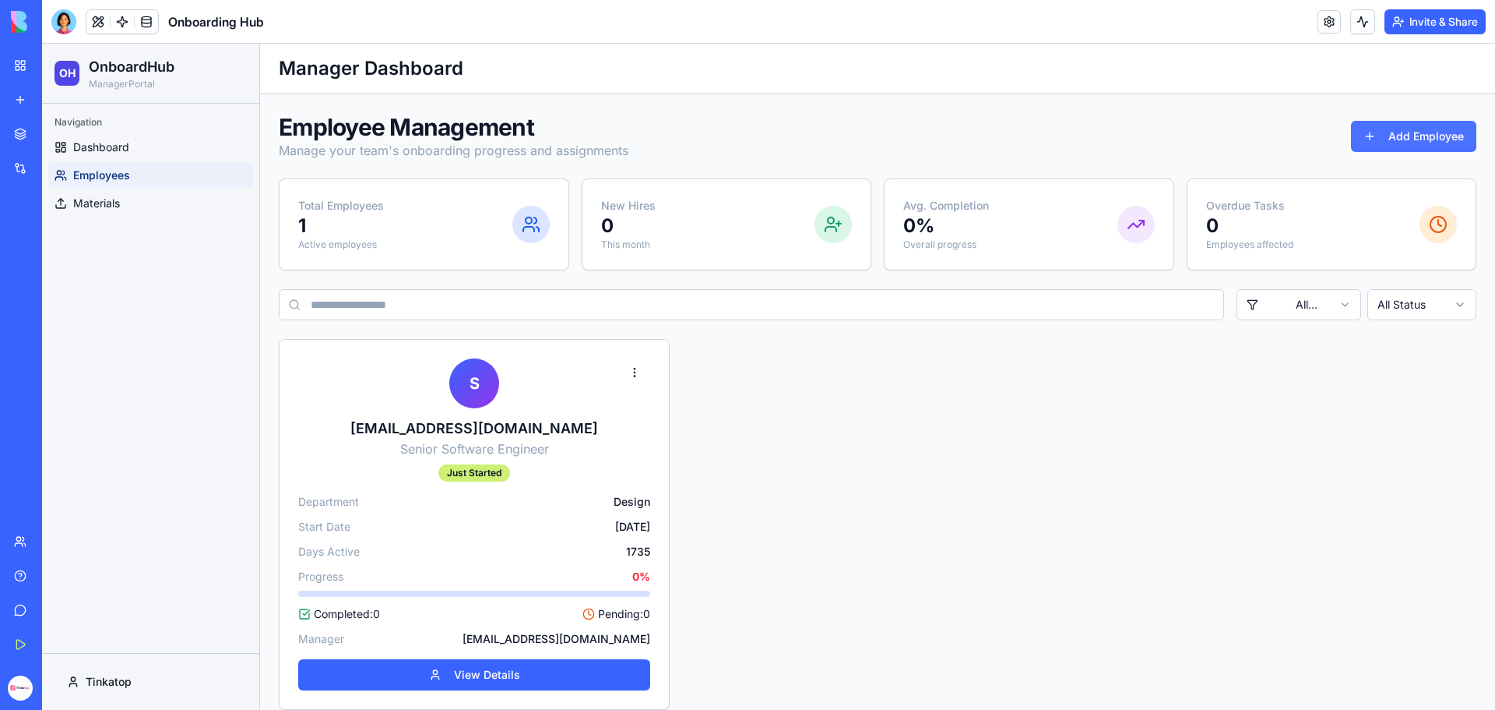
click at [1432, 146] on button "Add Employee" at bounding box center [1413, 136] width 125 height 31
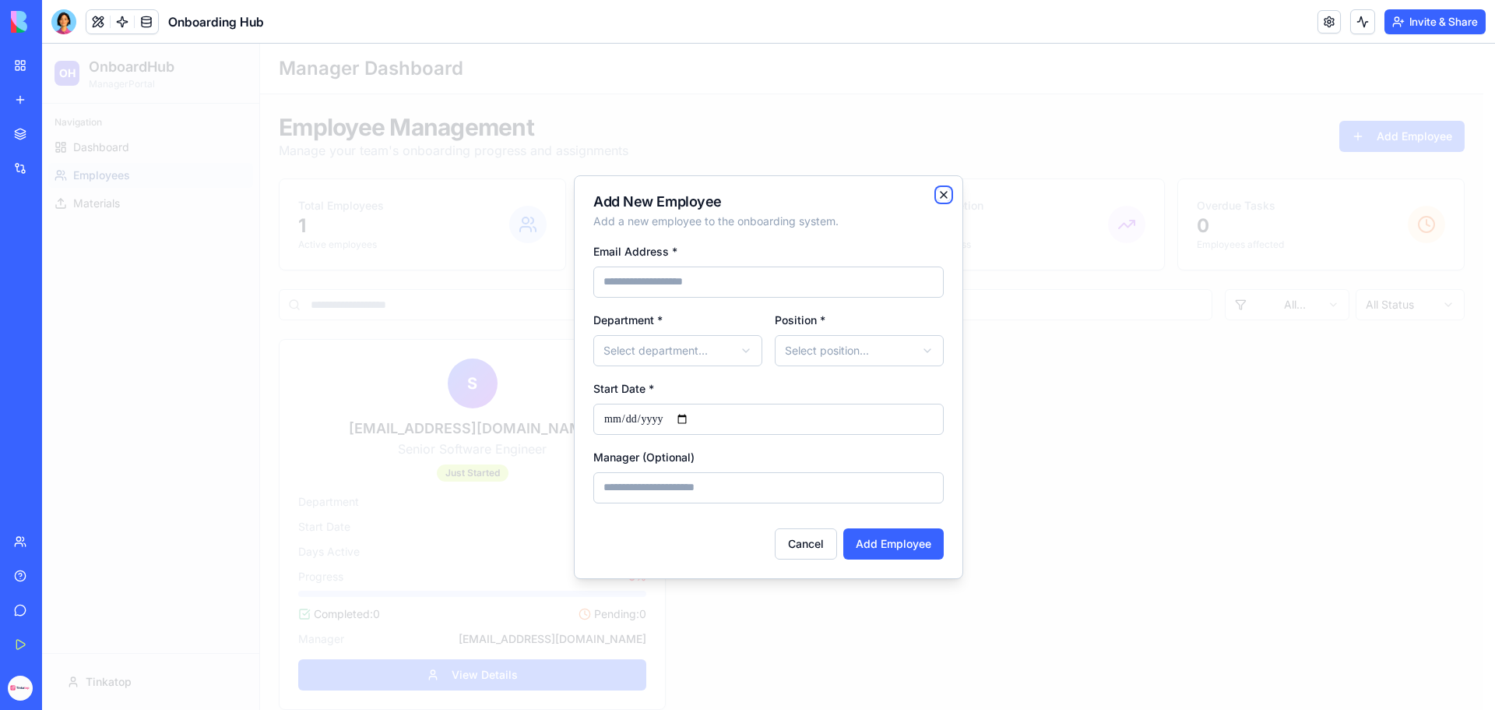
click at [942, 191] on icon "button" at bounding box center [944, 194] width 12 height 12
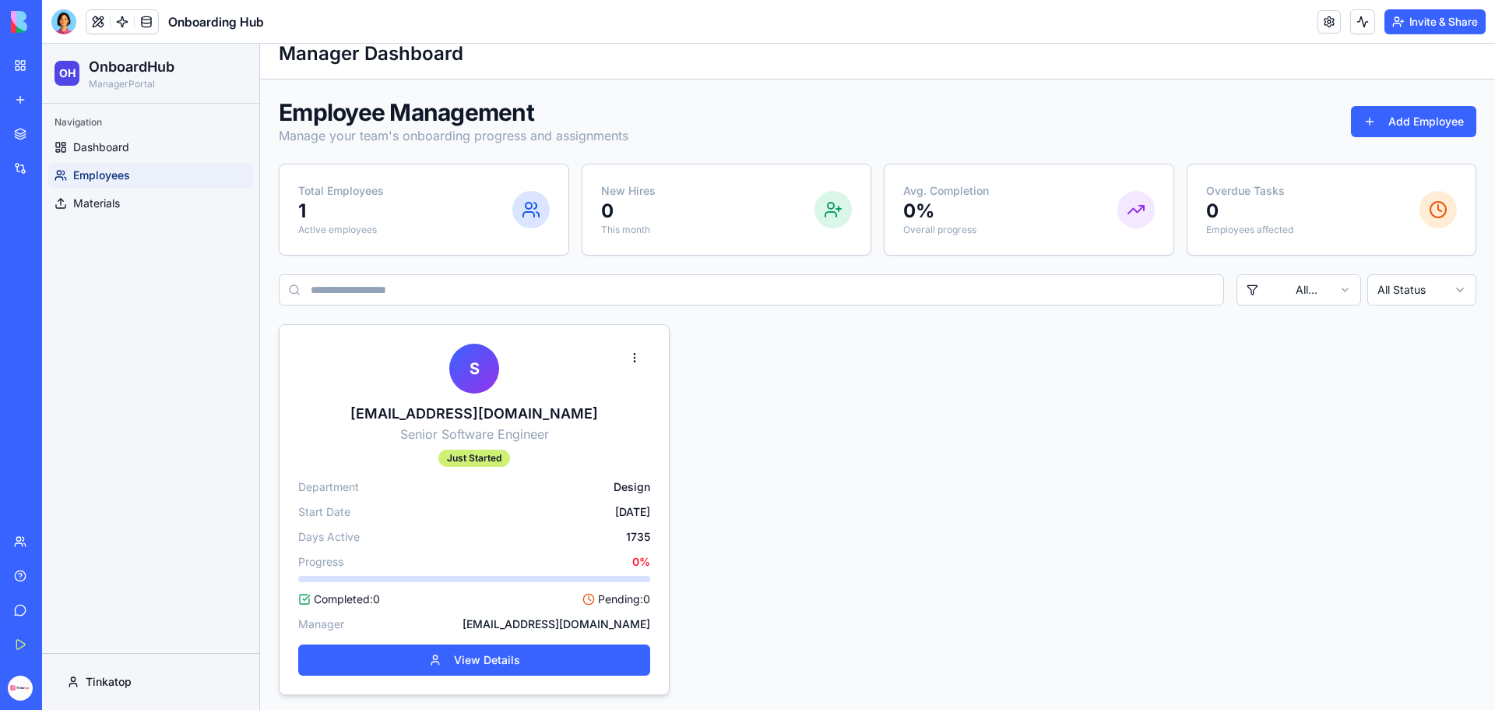
scroll to position [19, 0]
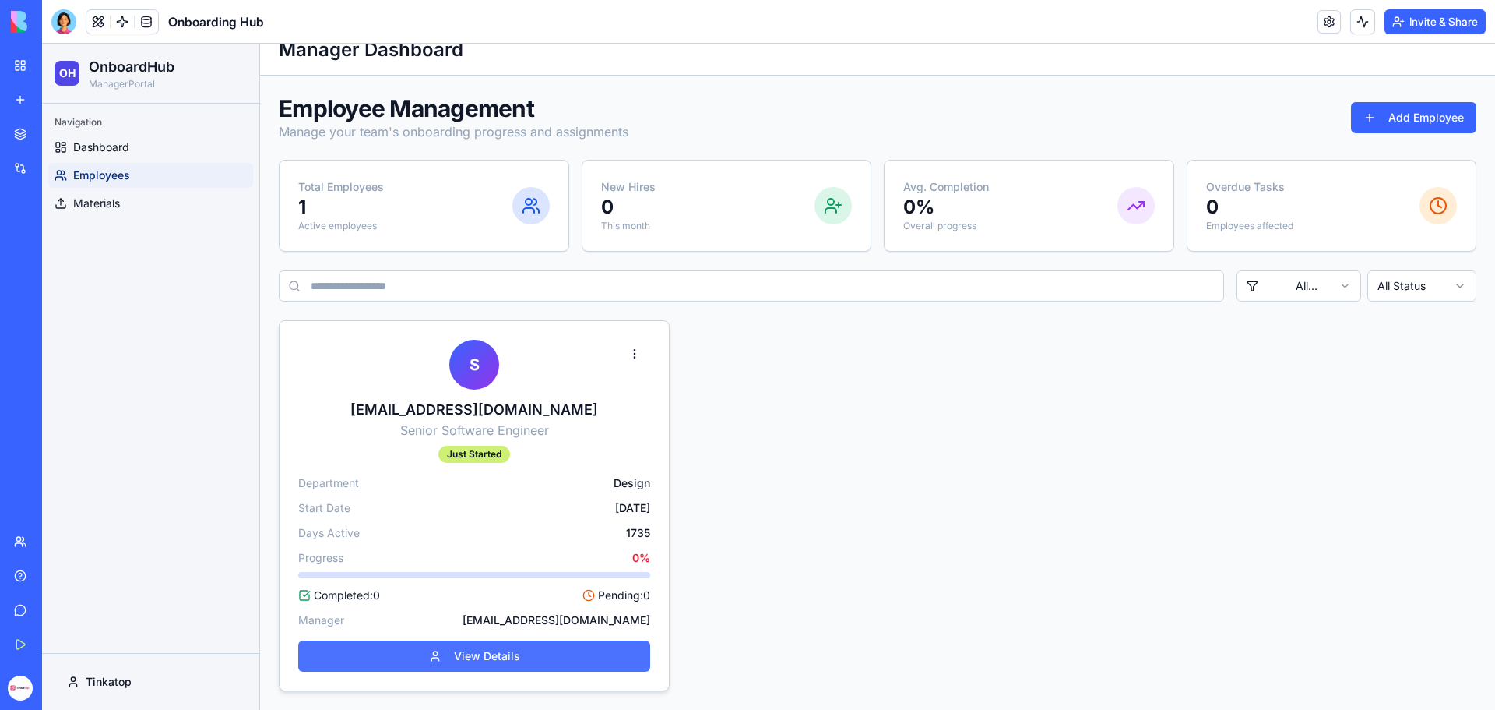
click at [433, 655] on button "View Details" at bounding box center [474, 655] width 352 height 31
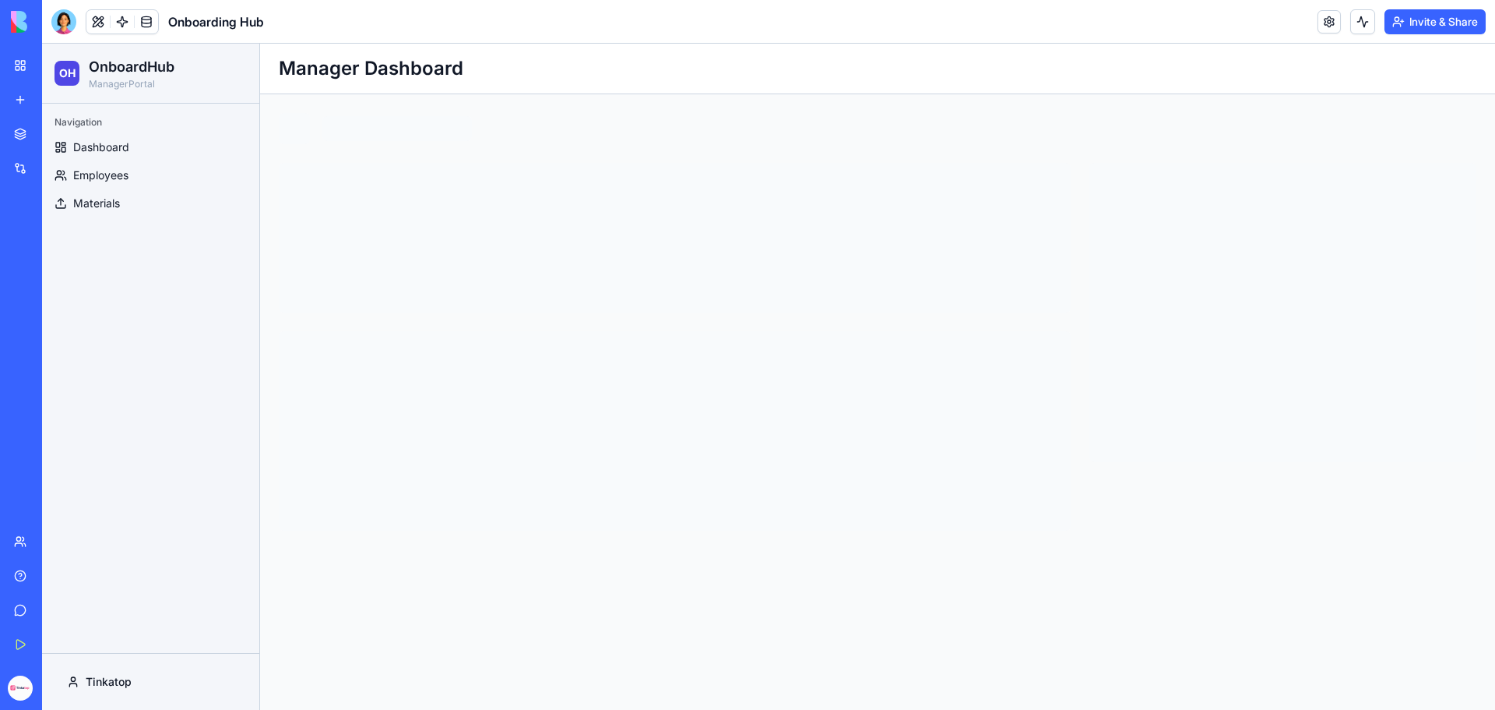
scroll to position [0, 0]
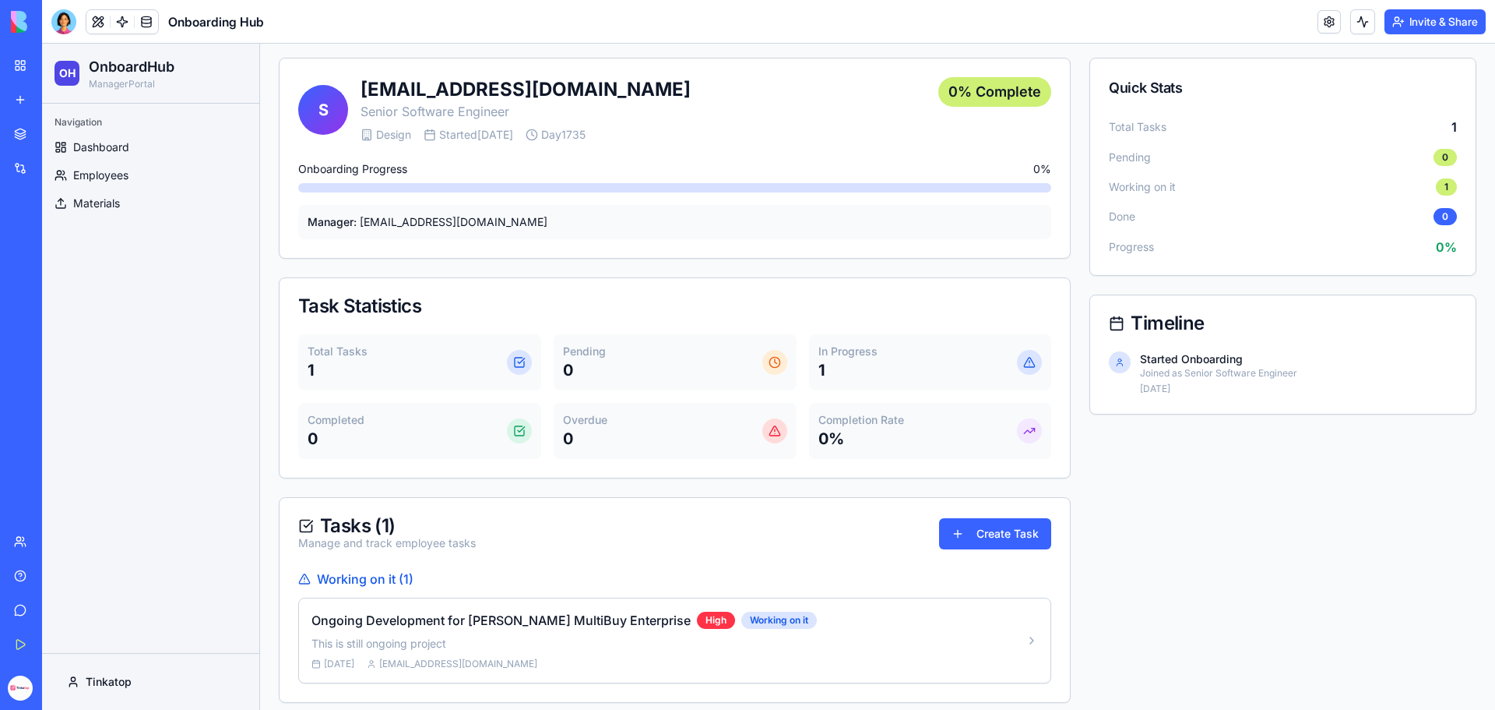
scroll to position [148, 0]
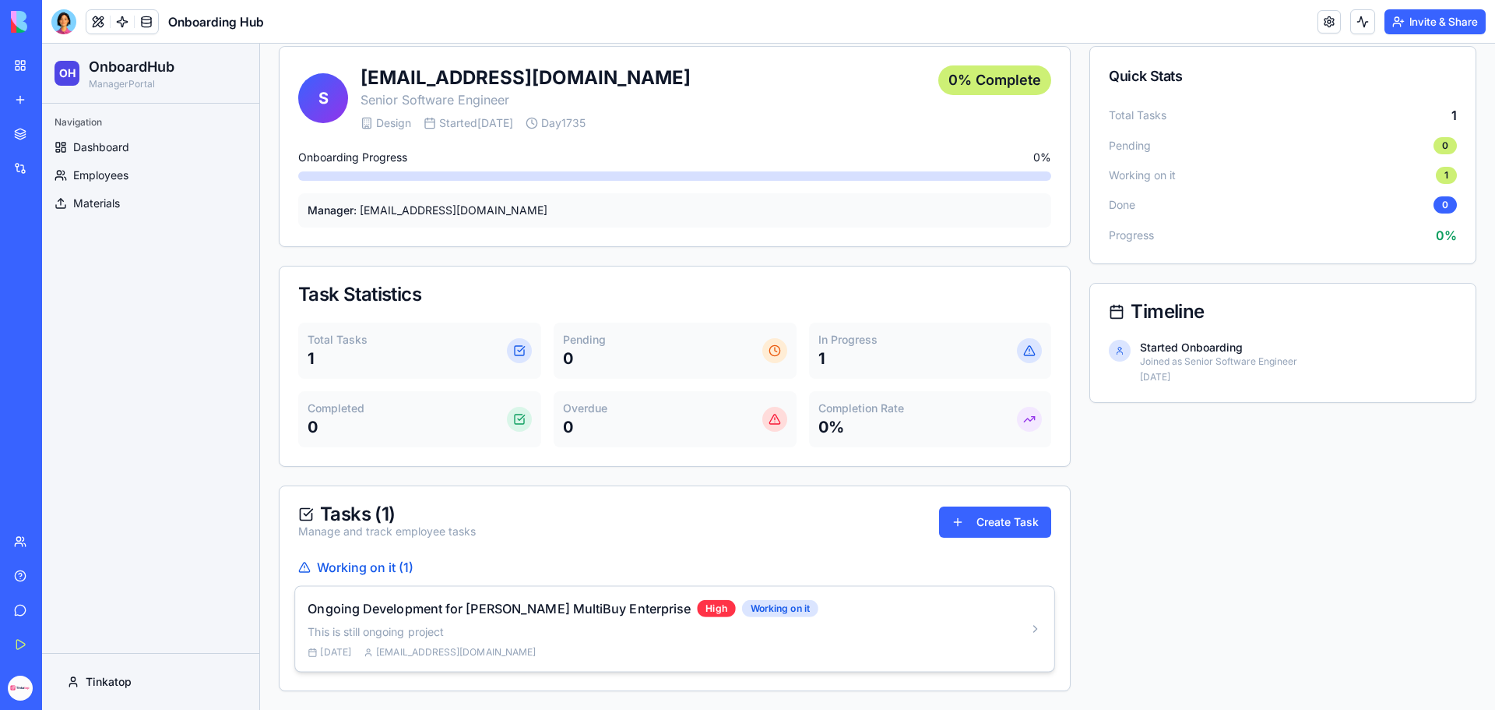
click at [840, 629] on p "This is still ongoing project" at bounding box center [662, 632] width 709 height 16
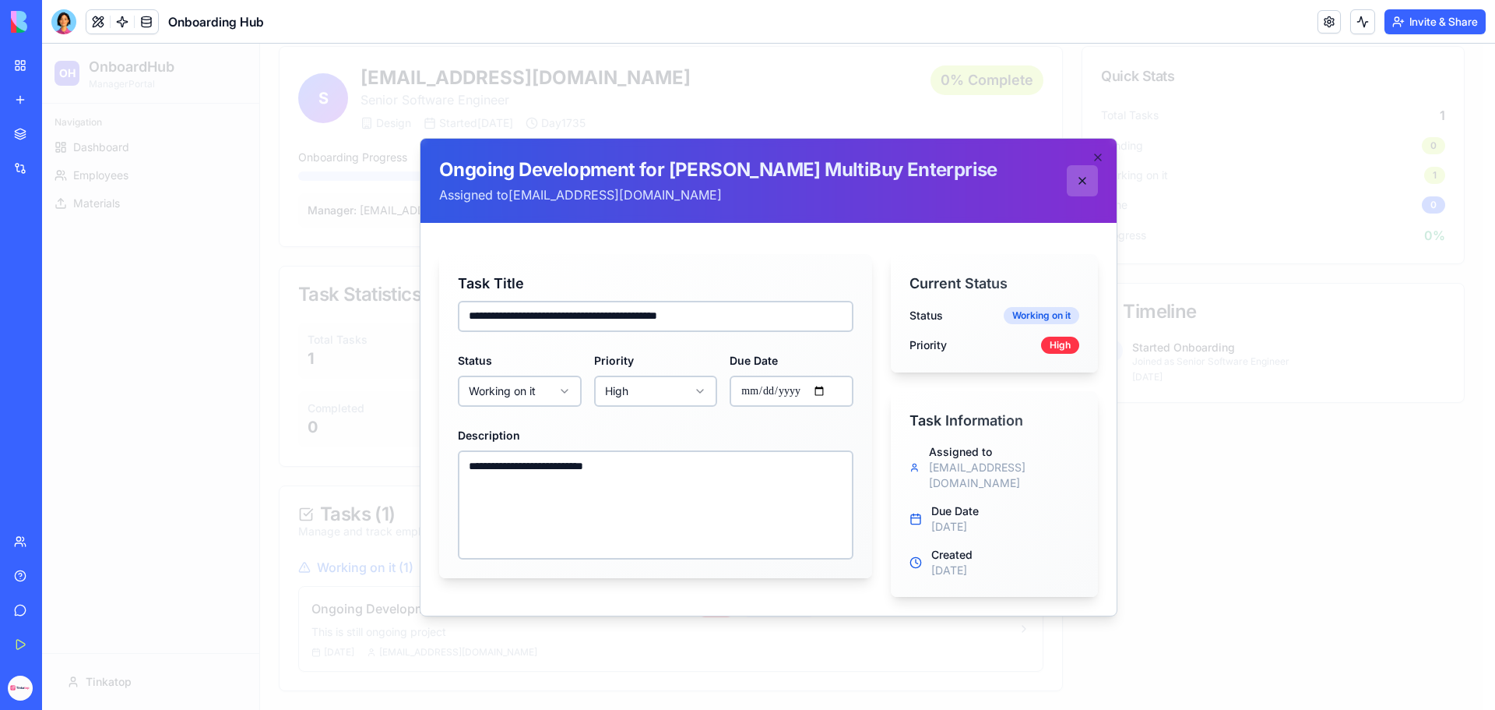
click at [1079, 189] on button at bounding box center [1082, 180] width 31 height 31
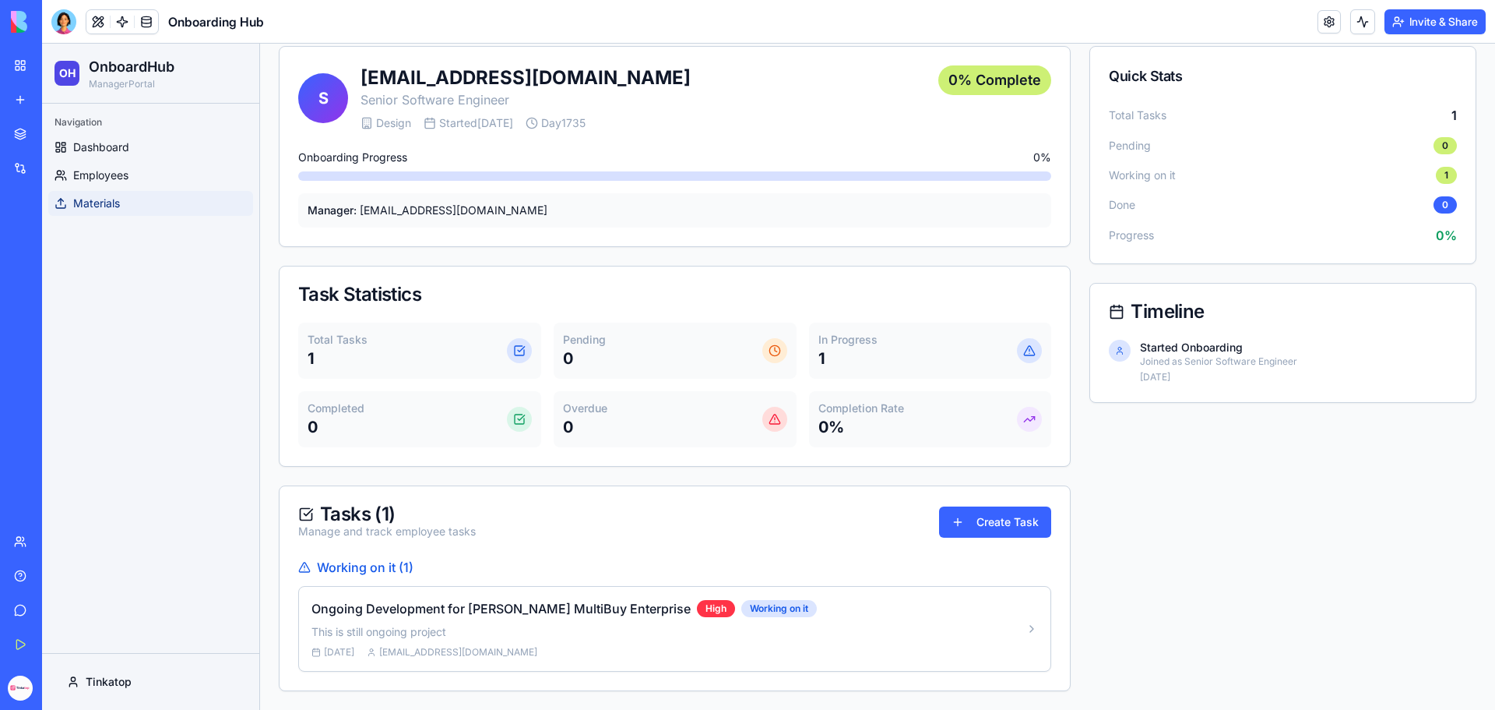
click at [99, 200] on span "Materials" at bounding box center [96, 203] width 47 height 16
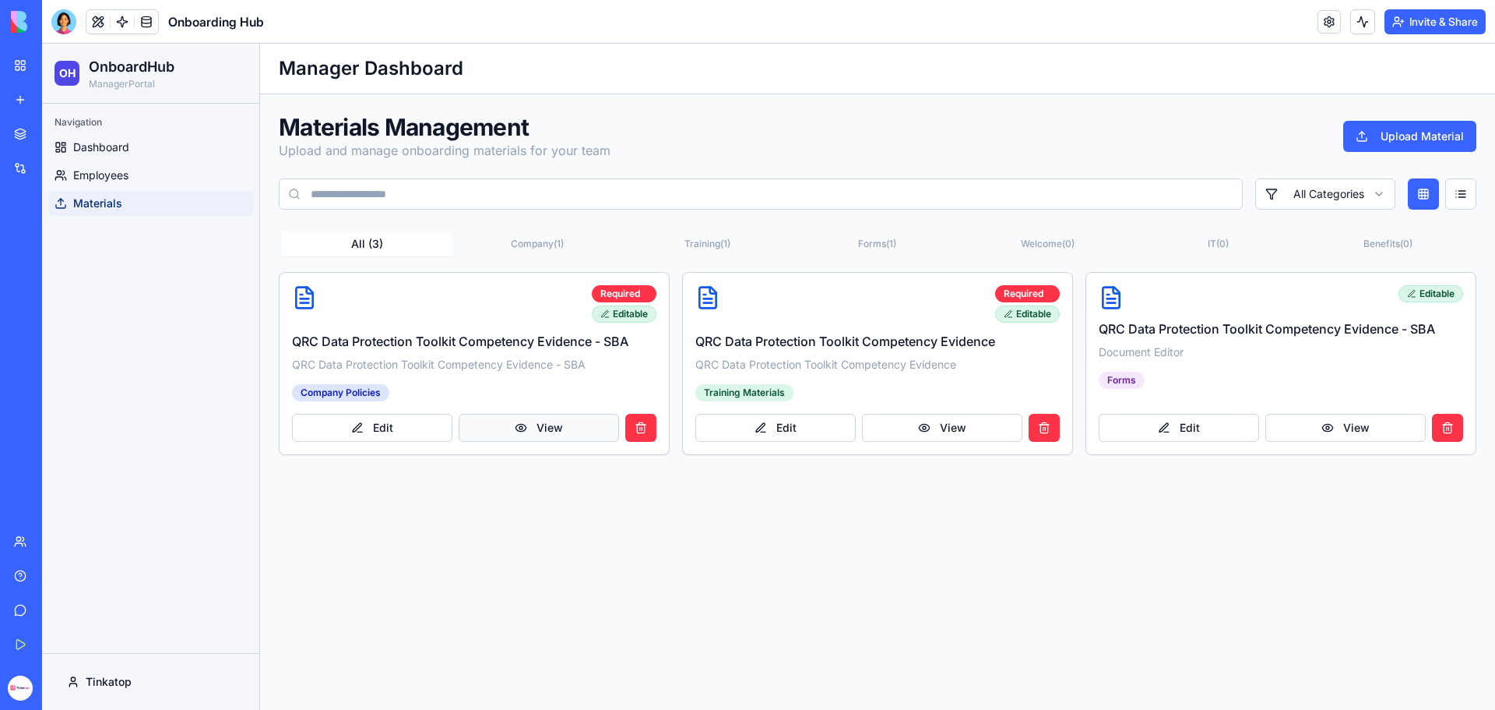
click at [559, 431] on button "View" at bounding box center [539, 428] width 160 height 28
click at [383, 425] on button "Edit" at bounding box center [372, 428] width 160 height 28
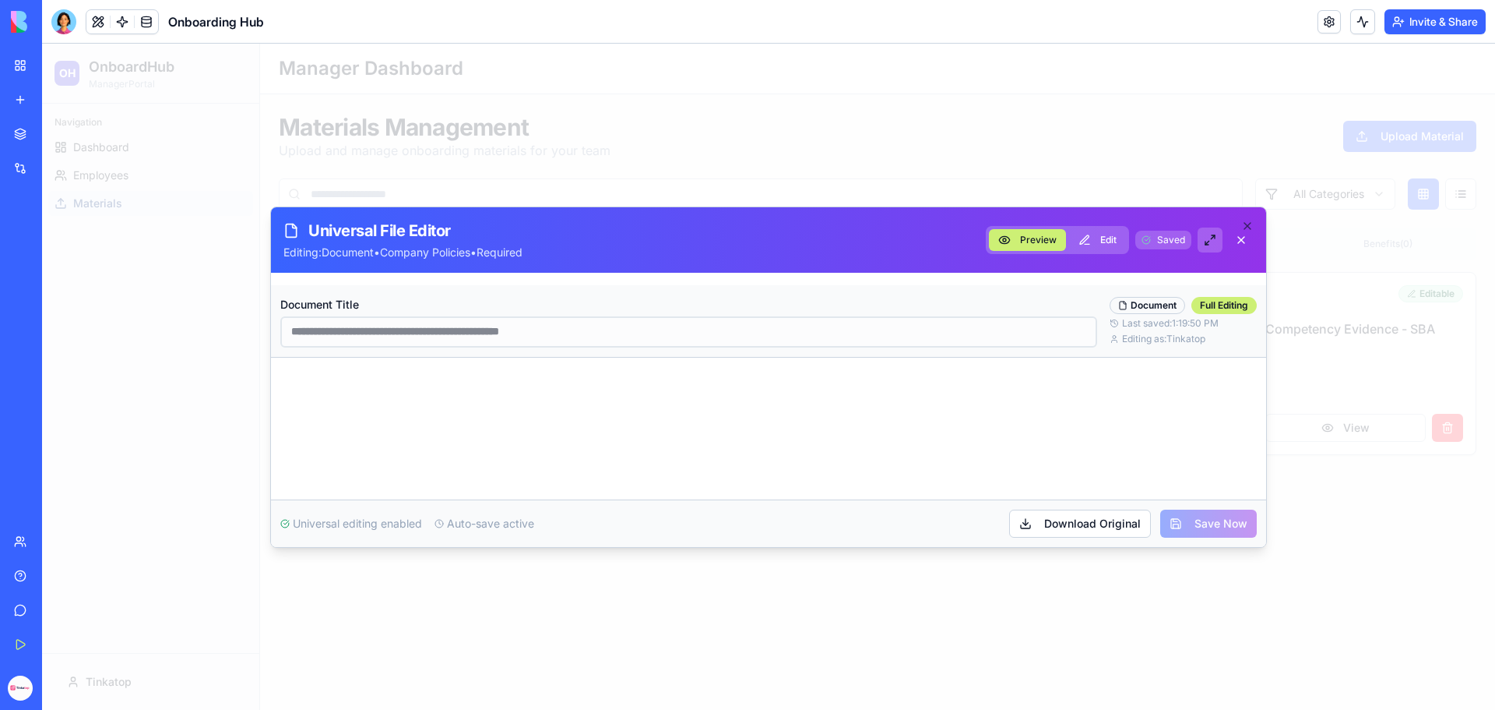
click at [1212, 241] on button at bounding box center [1210, 239] width 25 height 25
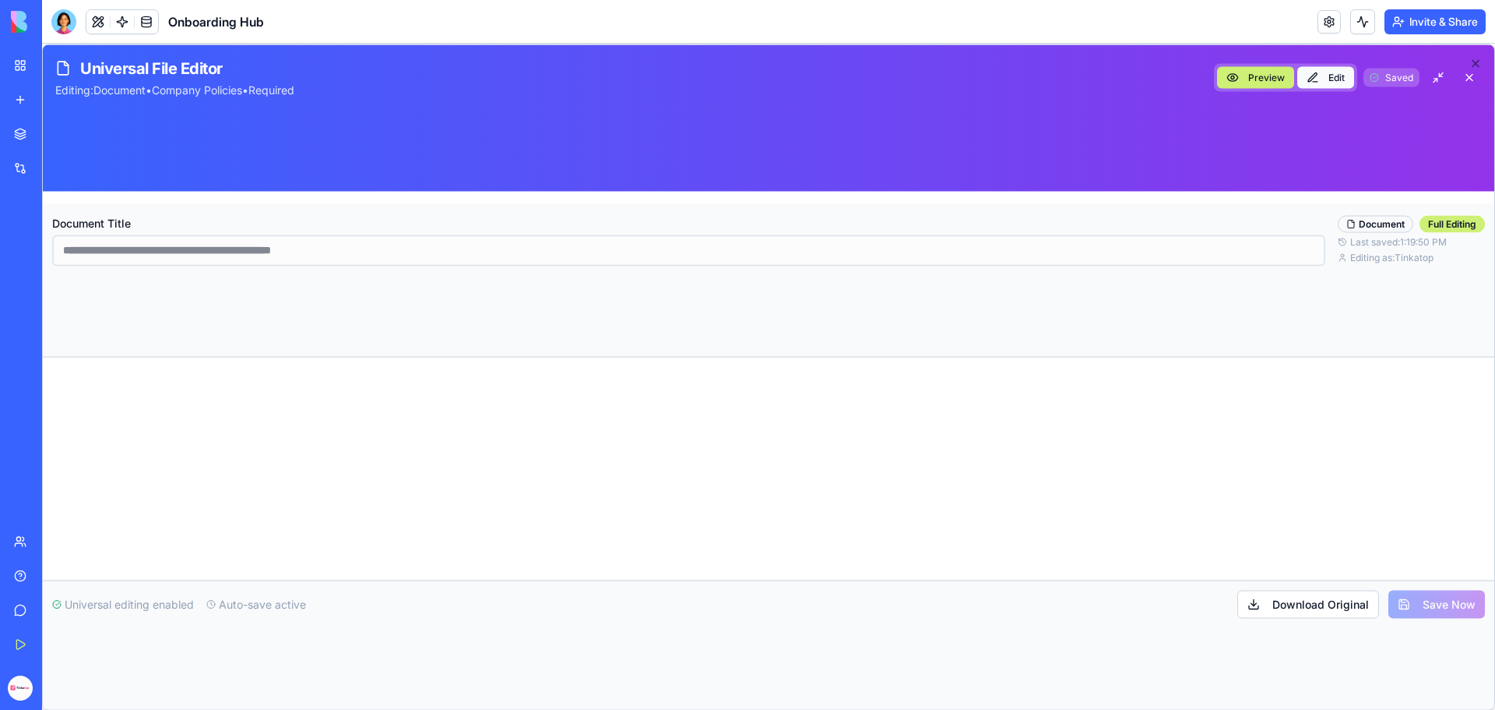
click at [1316, 79] on button "Edit" at bounding box center [1326, 77] width 57 height 22
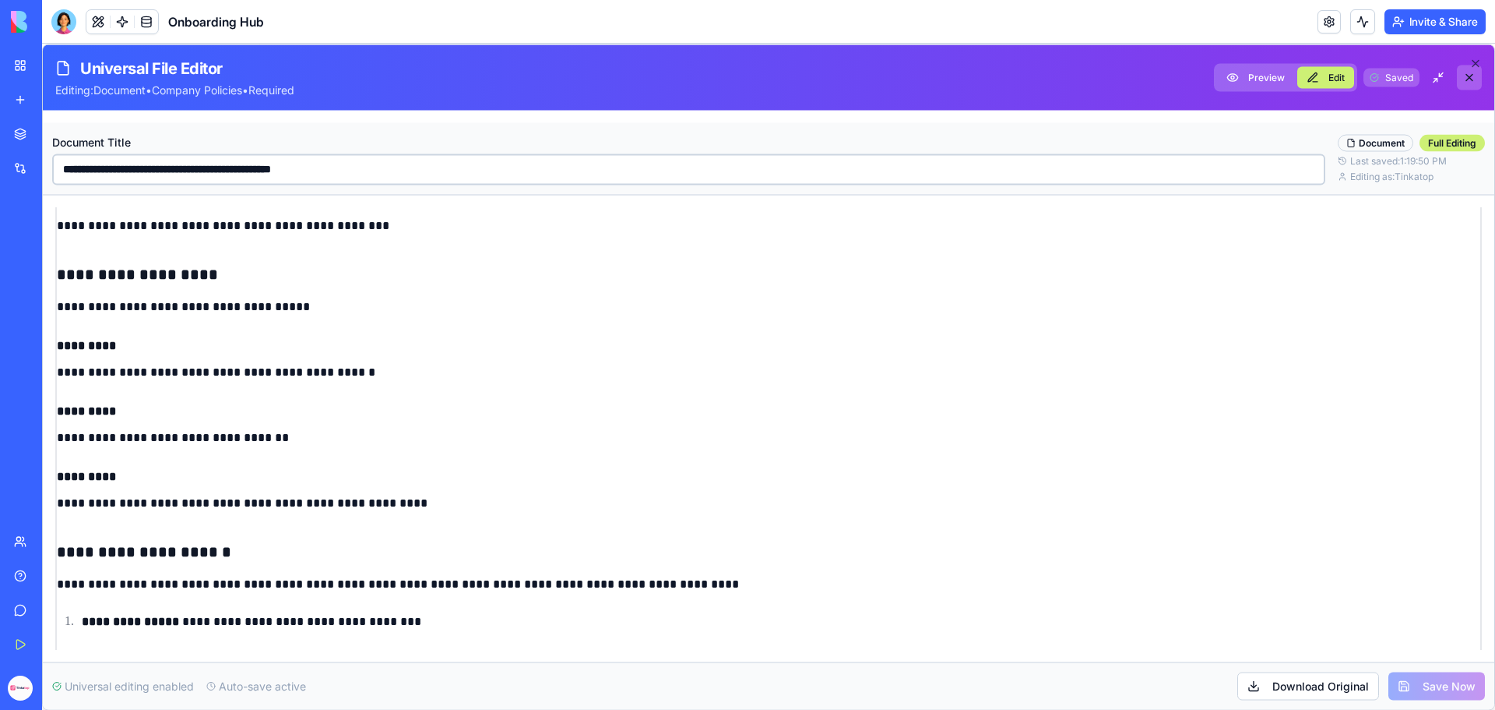
scroll to position [1044, 0]
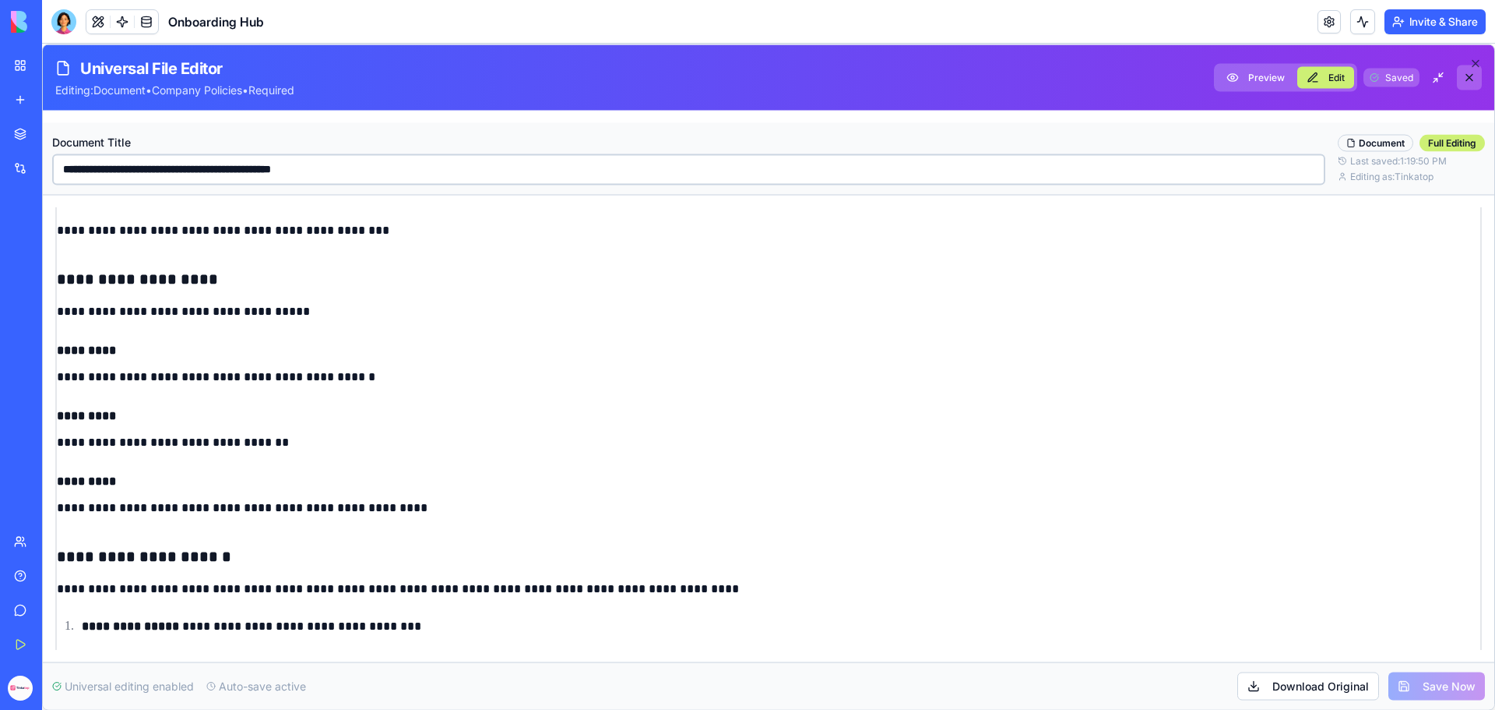
click at [1475, 80] on button at bounding box center [1469, 77] width 25 height 25
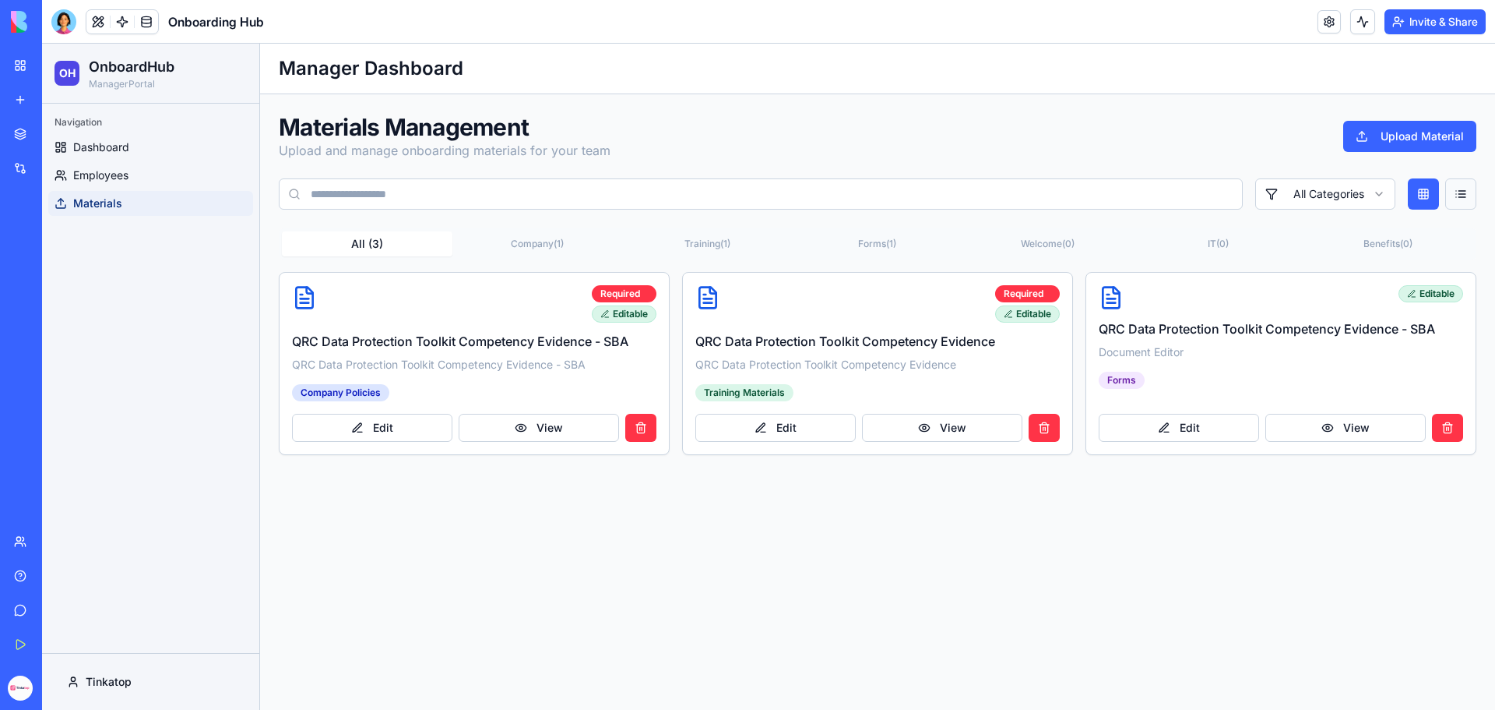
click at [1463, 192] on button at bounding box center [1461, 193] width 31 height 31
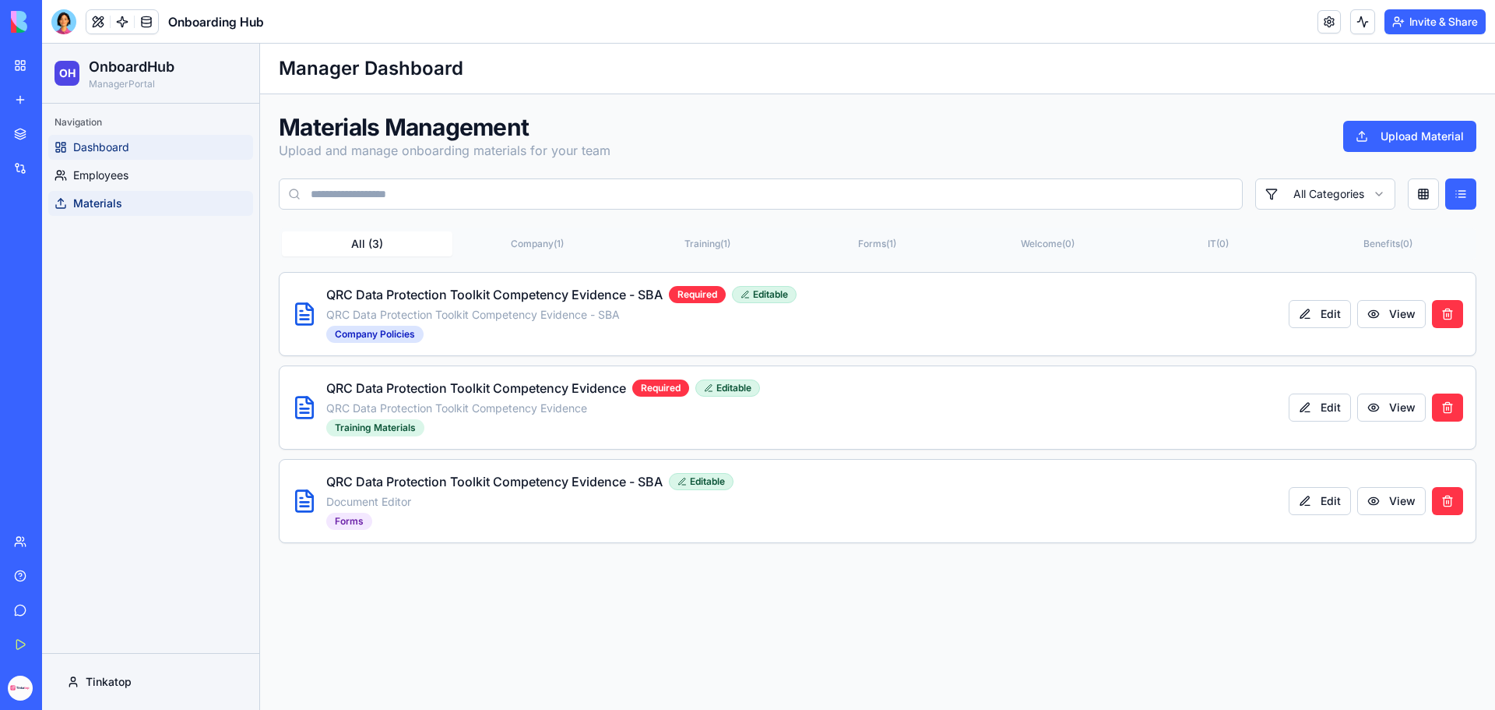
click at [129, 150] on span "Dashboard" at bounding box center [101, 147] width 56 height 16
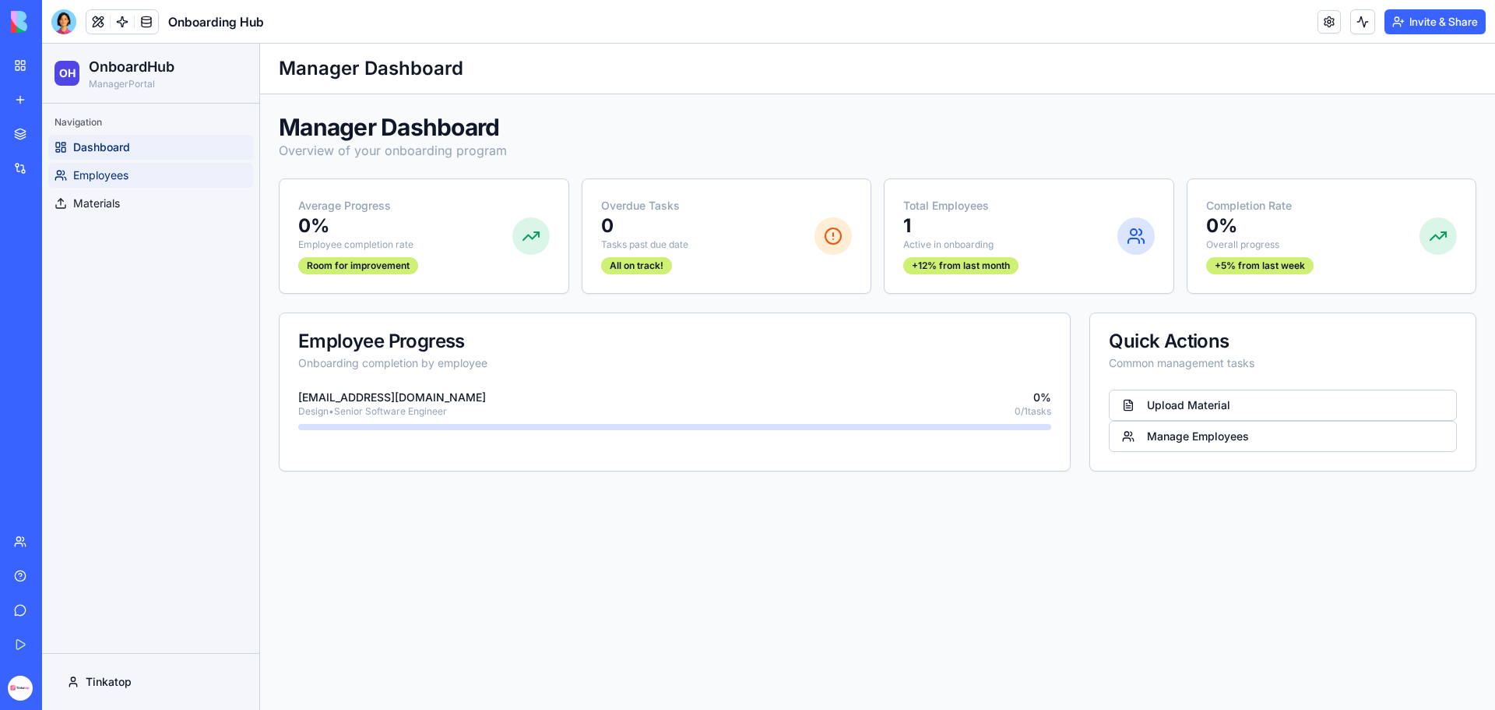
click at [122, 178] on span "Employees" at bounding box center [100, 175] width 55 height 16
